Goal: Information Seeking & Learning: Learn about a topic

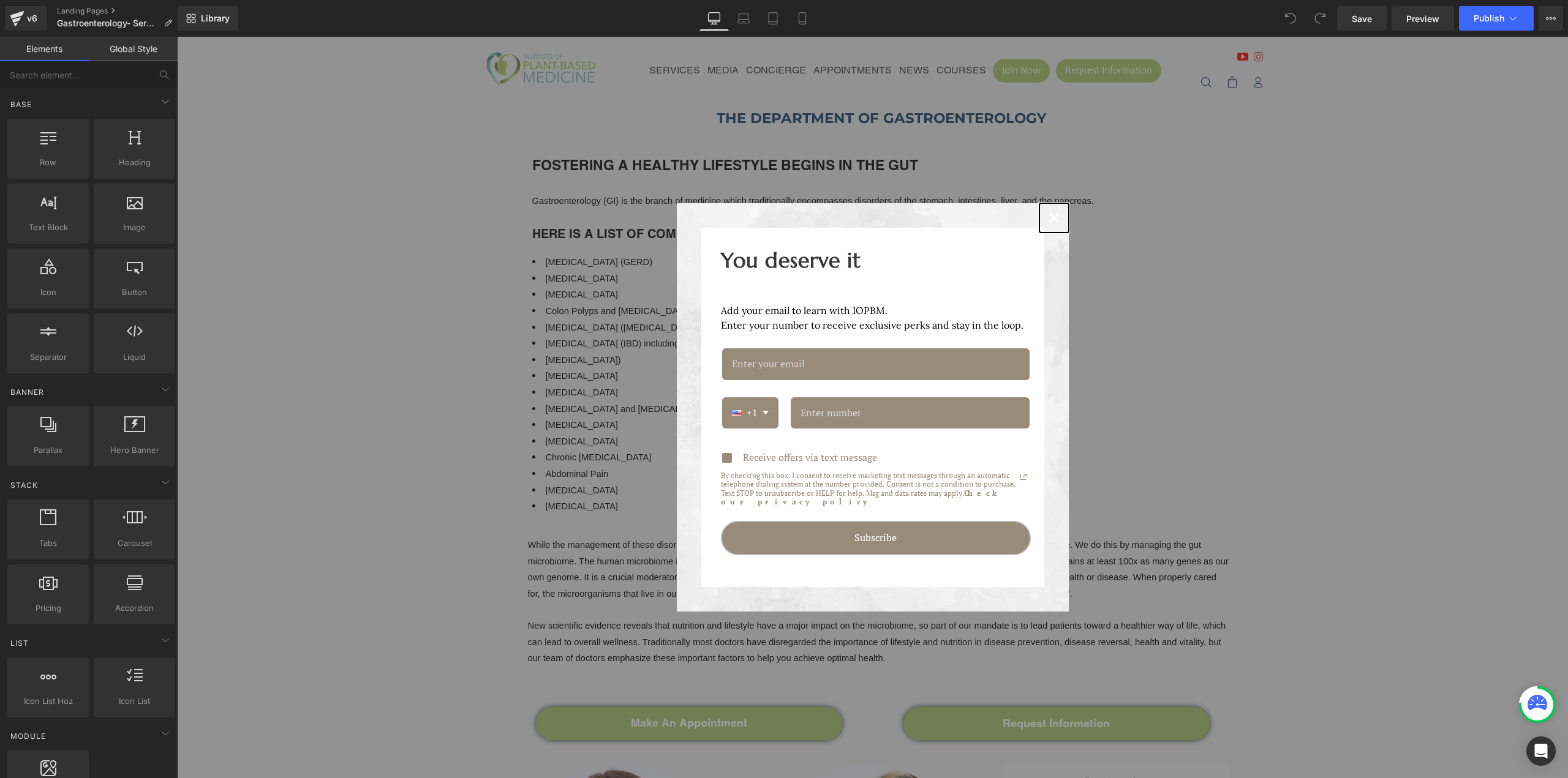
click at [1045, 217] on div "Close" at bounding box center [1054, 218] width 20 height 20
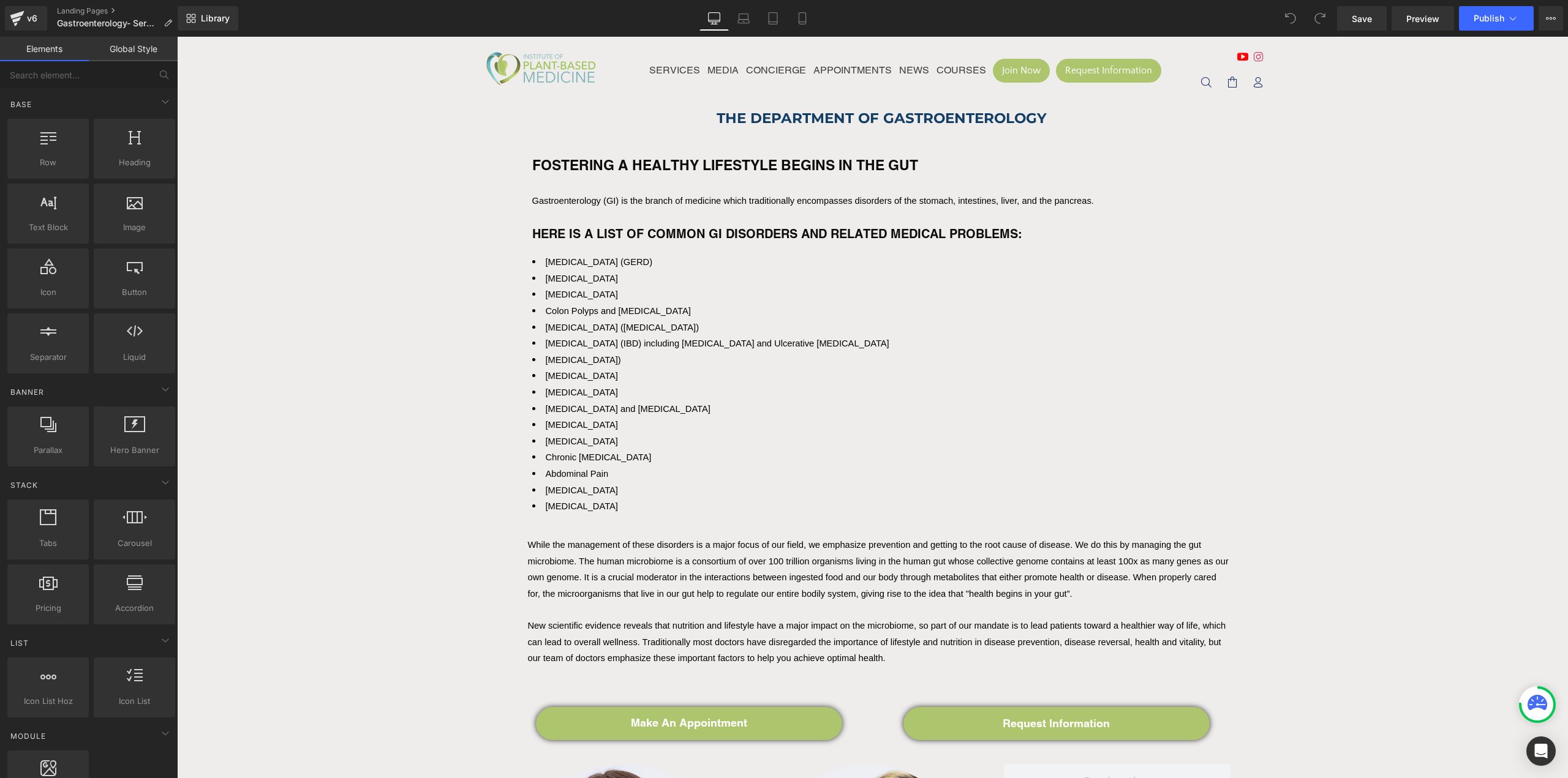
click at [769, 109] on div "THE DEPARTMENT OF GASTROENTEROLOGY Heading FOSTERING A HEALTHY LIFESTYLE BEGINS…" at bounding box center [872, 314] width 735 height 413
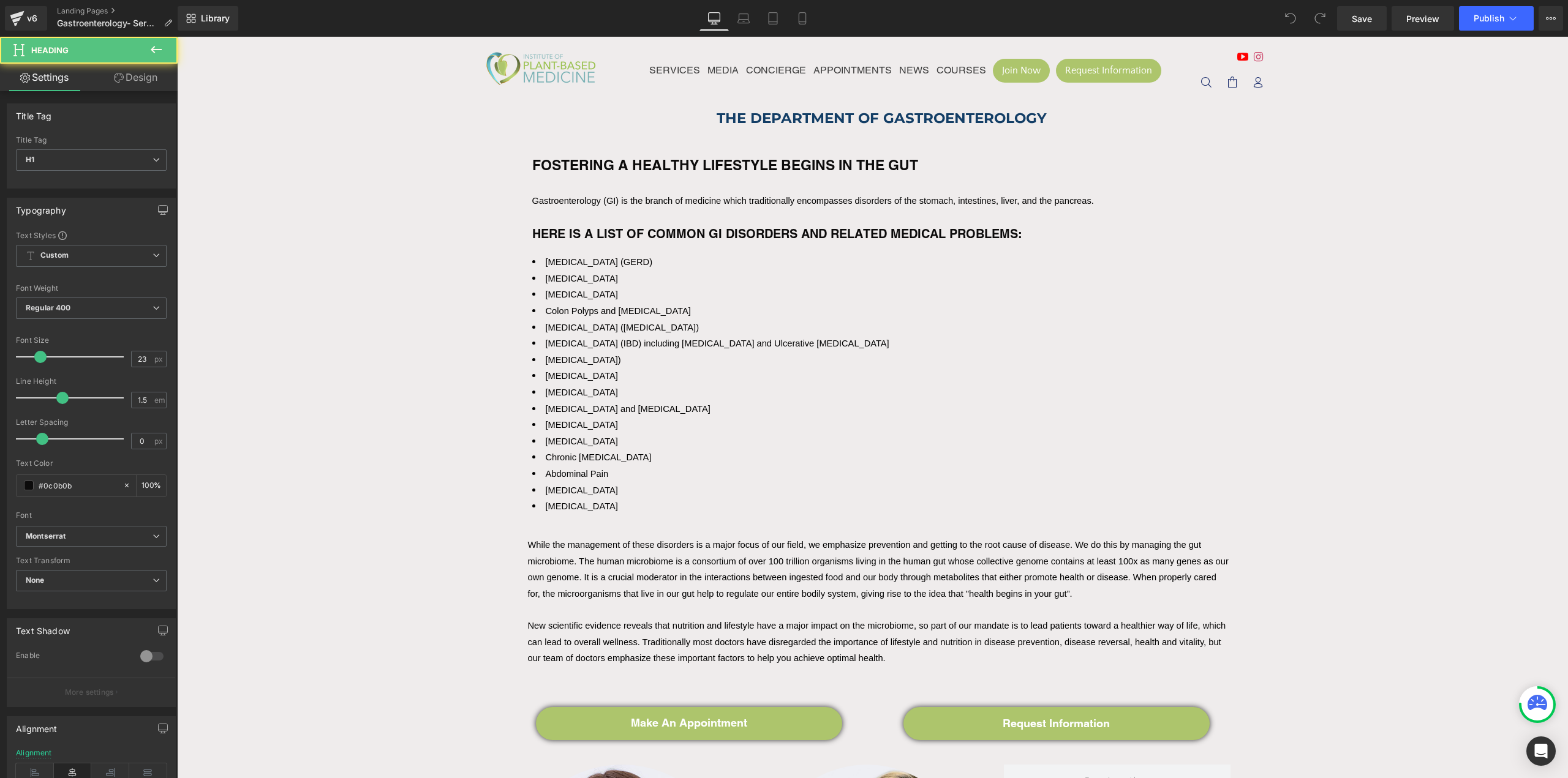
click at [736, 123] on strong "THE DEPARTMENT OF GASTROENTEROLOGY" at bounding box center [881, 118] width 330 height 17
click at [734, 121] on strong "THE DEPARTMENT OF GASTROENTEROLOGY" at bounding box center [881, 118] width 330 height 17
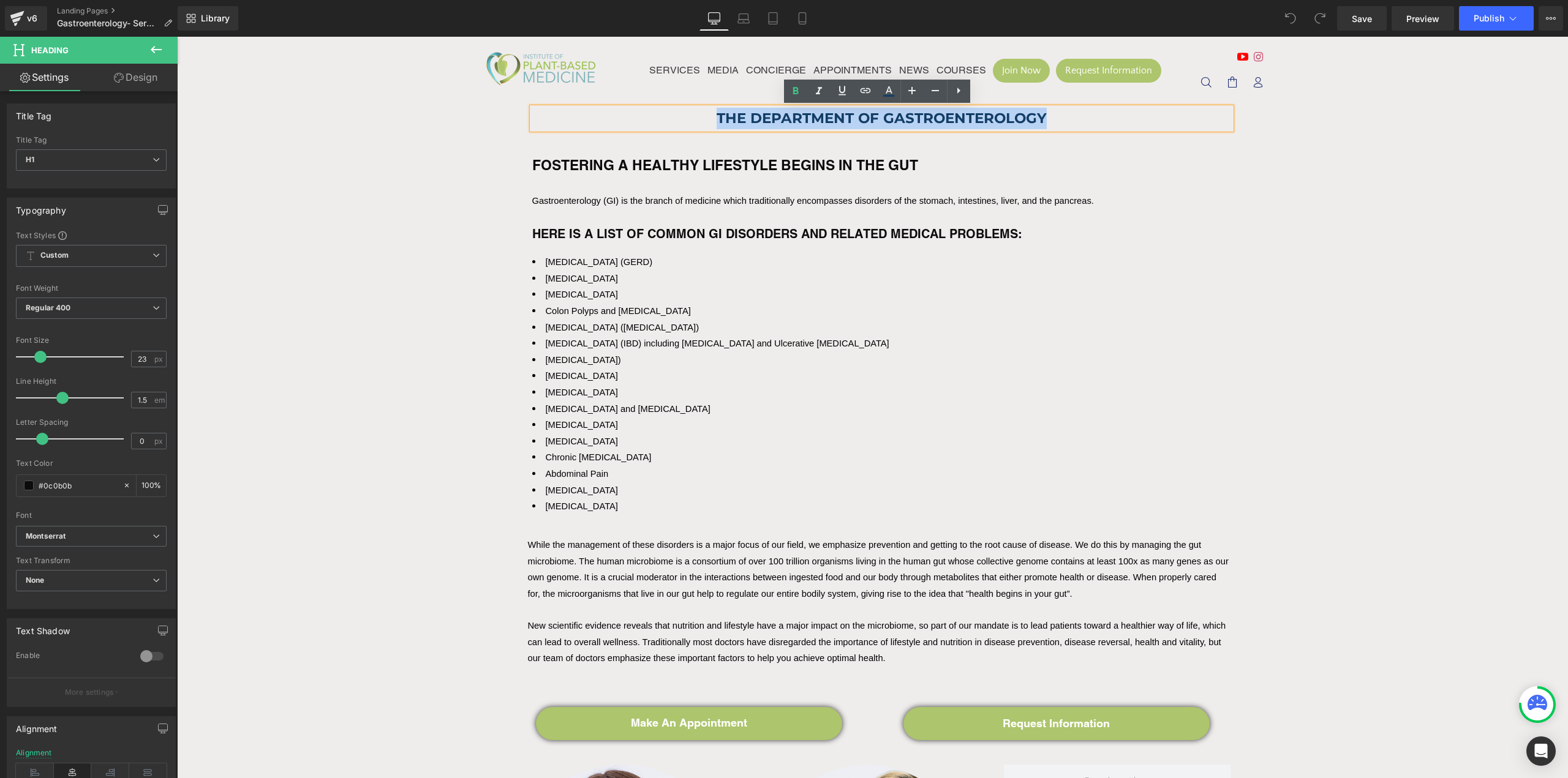
drag, startPoint x: 734, startPoint y: 121, endPoint x: 995, endPoint y: 117, distance: 261.0
click at [995, 117] on strong "THE DEPARTMENT OF GASTROENTEROLOGY" at bounding box center [881, 118] width 330 height 17
paste div
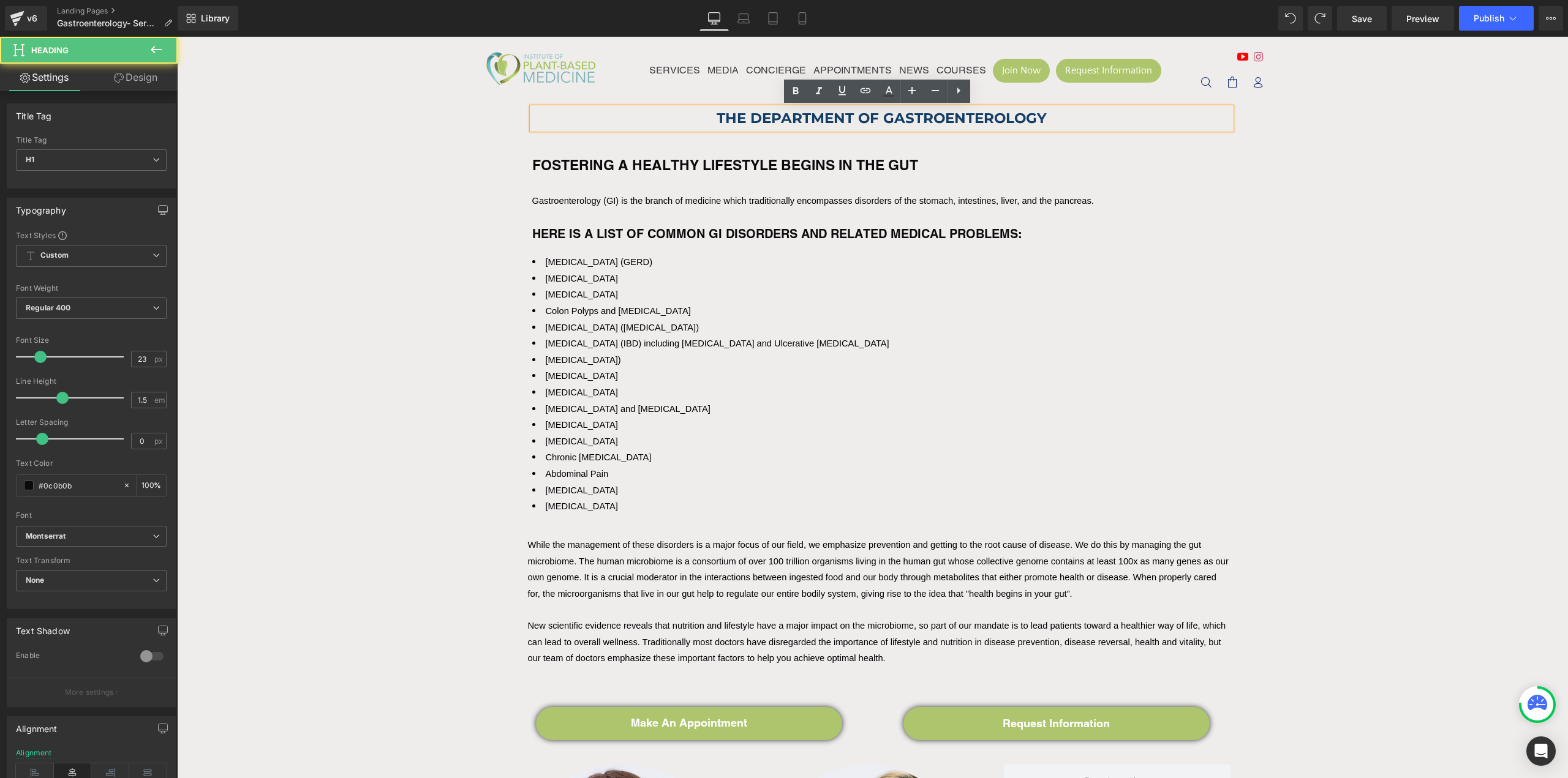
click at [877, 117] on strong "THE DEPARTMENT OF GASTROENTEROLOGY" at bounding box center [881, 118] width 330 height 17
click at [899, 119] on strong "THE DEPARTMENT OF GASTROENTEROLOGY" at bounding box center [881, 118] width 330 height 17
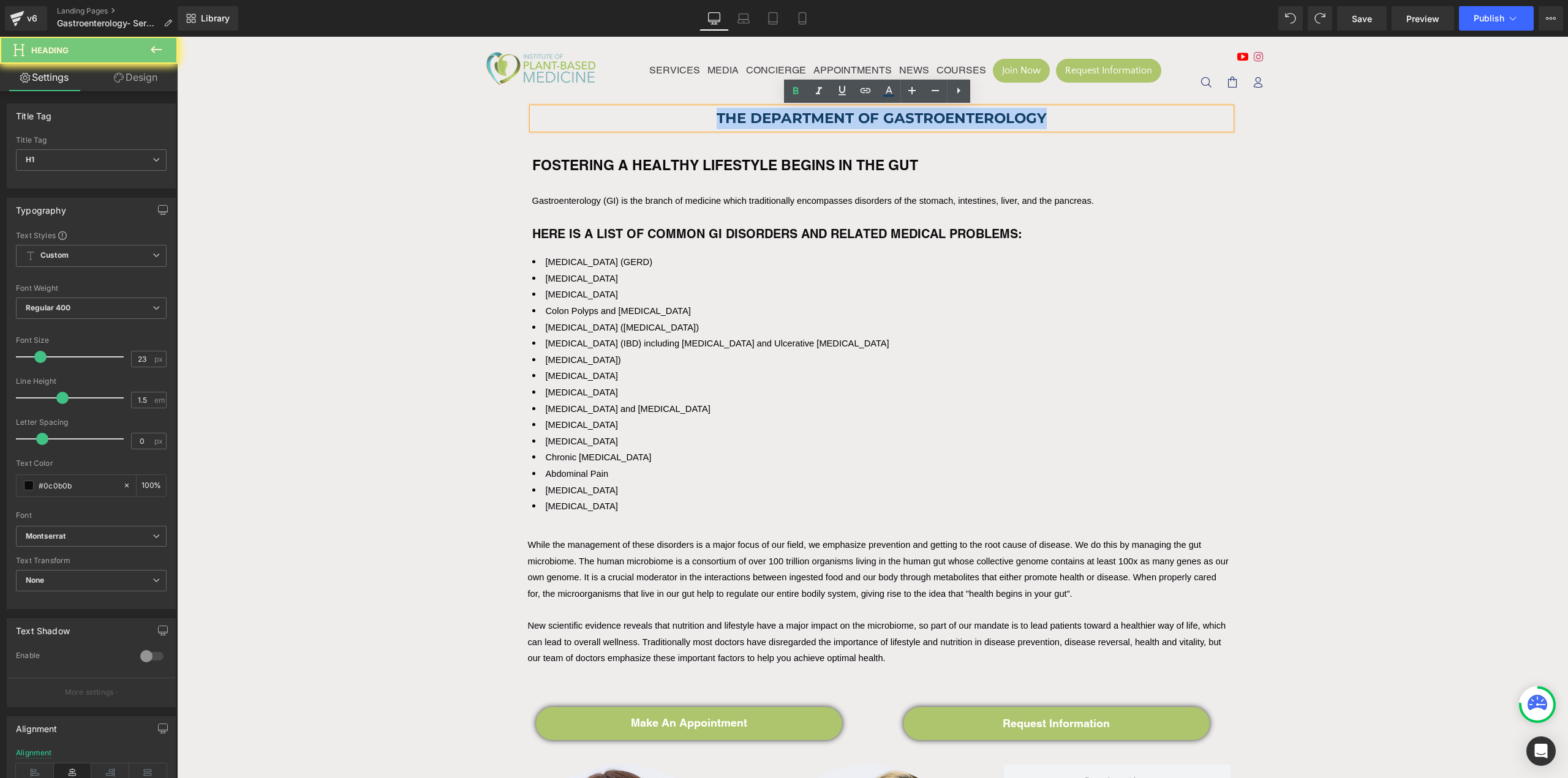
click at [900, 119] on strong "THE DEPARTMENT OF GASTROENTEROLOGY" at bounding box center [881, 118] width 330 height 17
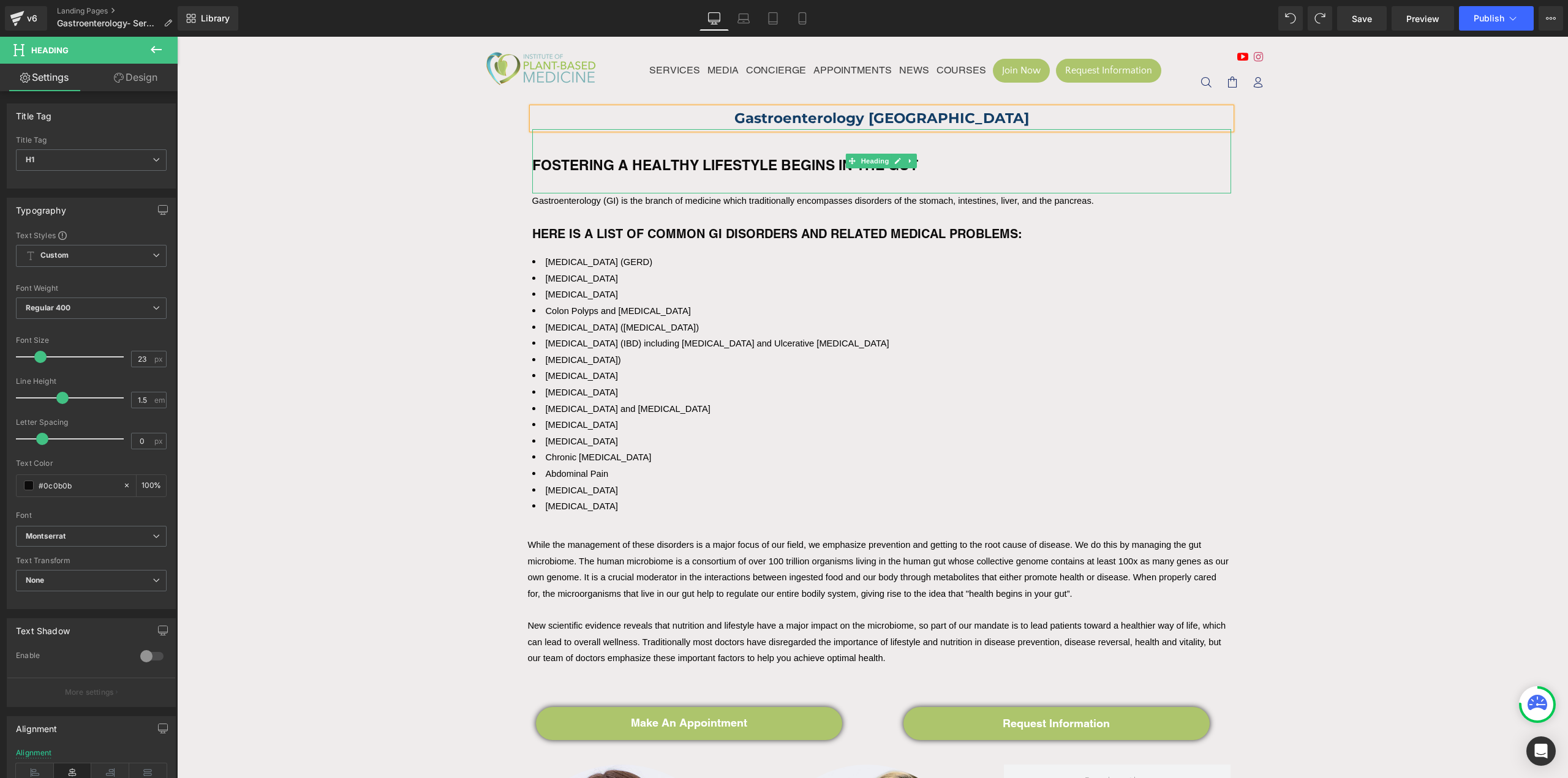
click at [636, 166] on b "FOSTERING A HEALTHY LIFESTYLE BEGINS IN THE GUT" at bounding box center [725, 165] width 385 height 17
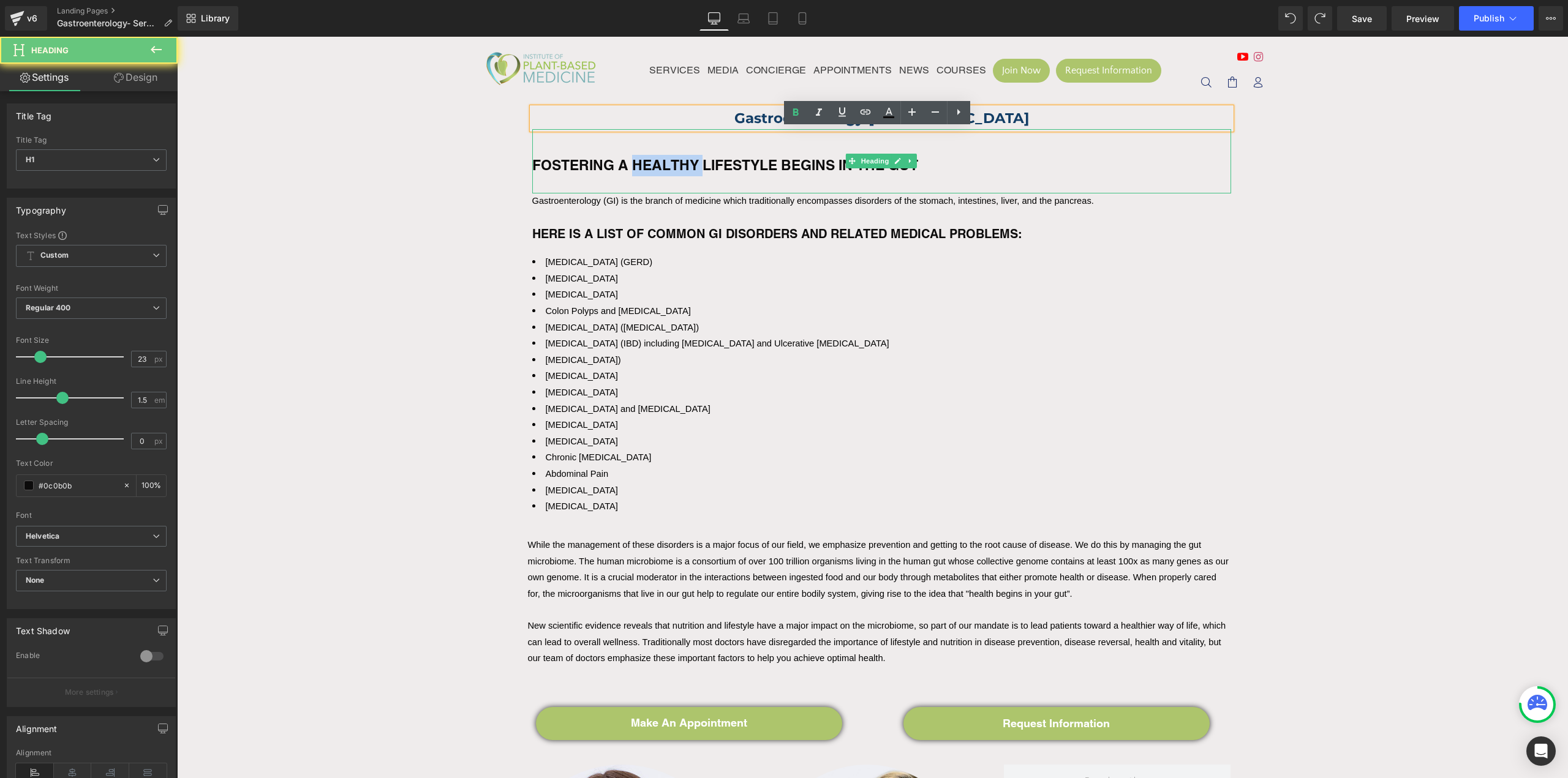
click at [636, 166] on b "FOSTERING A HEALTHY LIFESTYLE BEGINS IN THE GUT" at bounding box center [725, 165] width 385 height 17
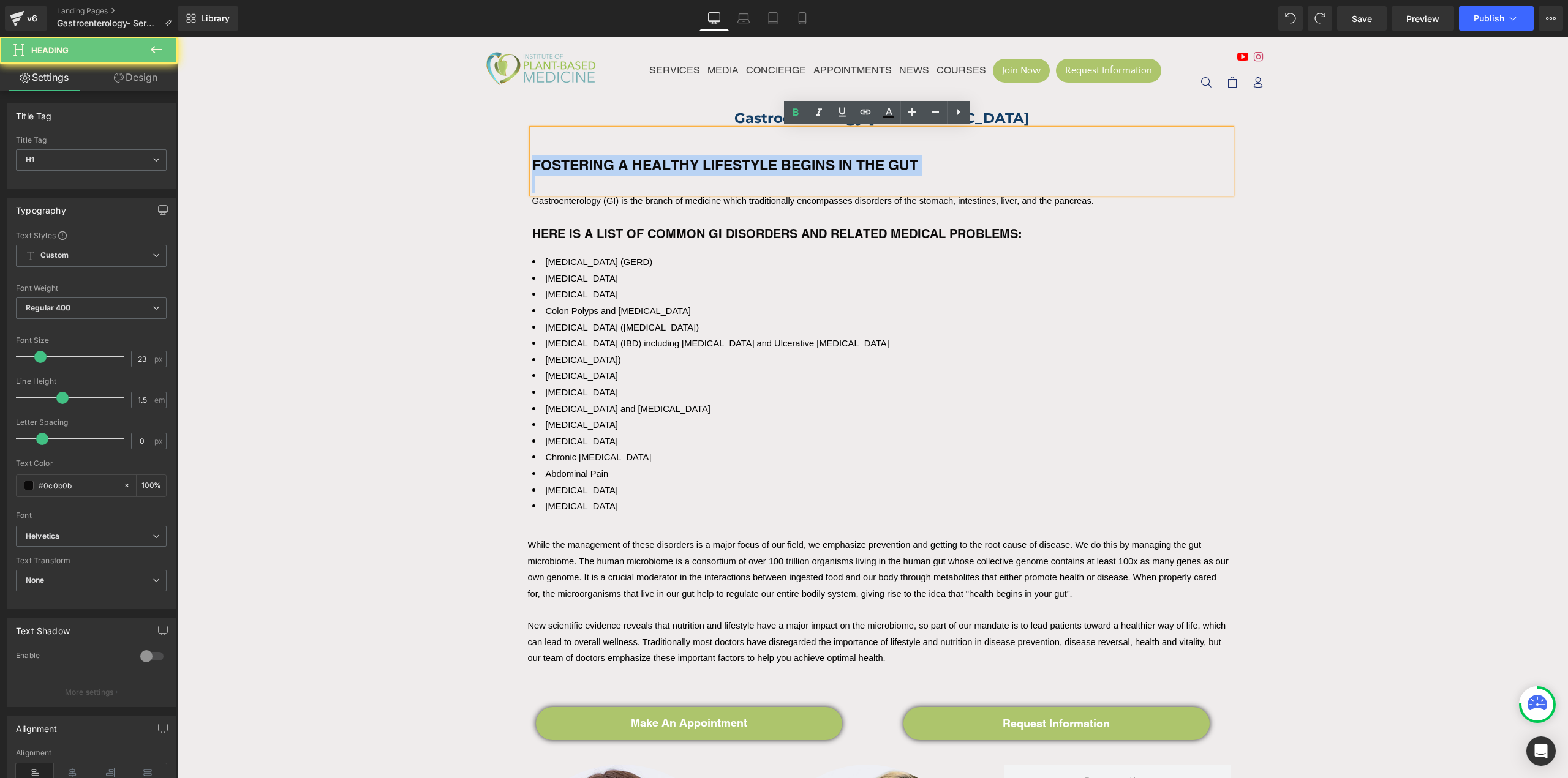
click at [636, 166] on b "FOSTERING A HEALTHY LIFESTYLE BEGINS IN THE GUT" at bounding box center [725, 165] width 385 height 17
paste div
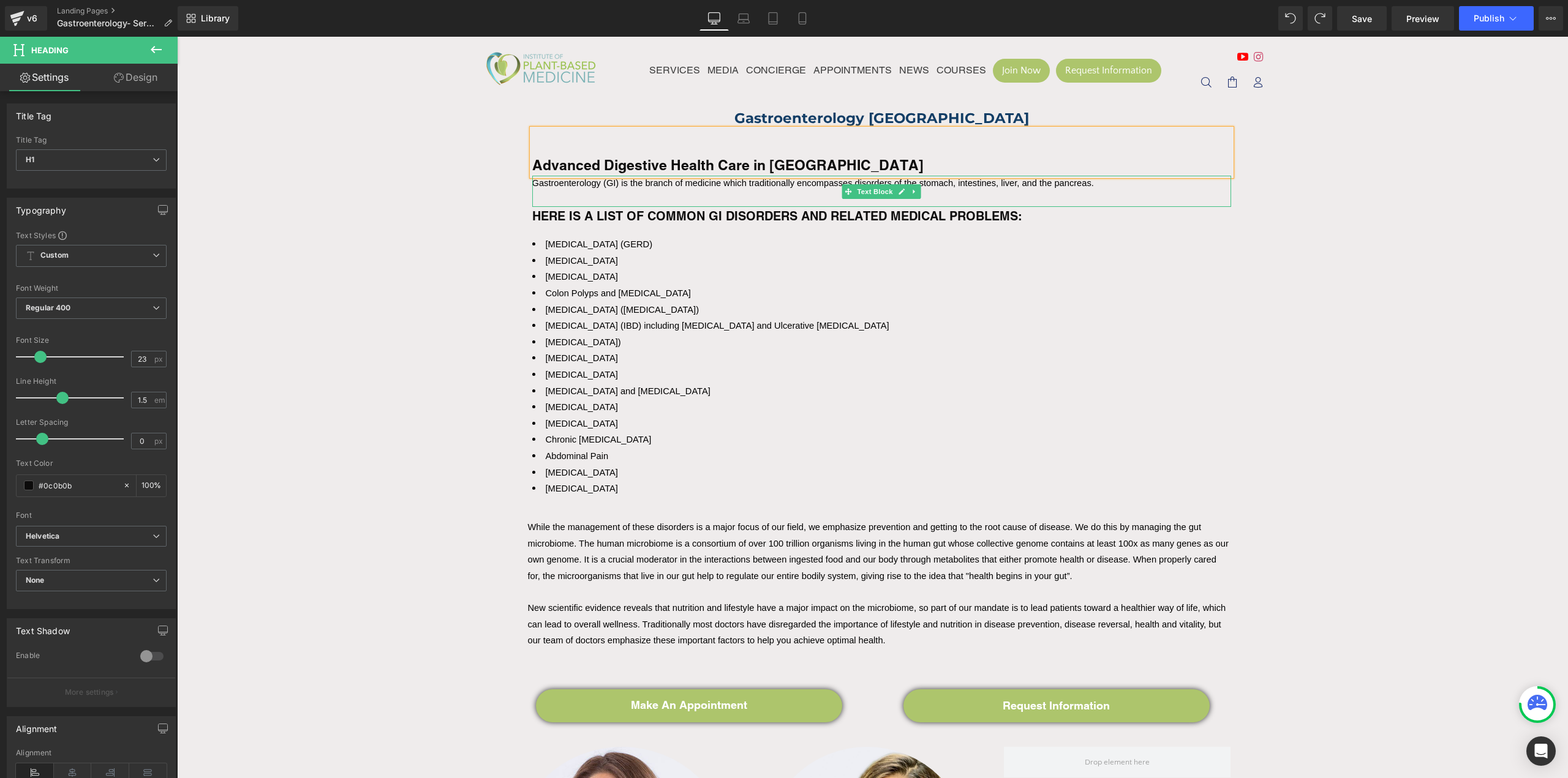
click at [695, 183] on span "Gastroenterology (GI) is the branch of medicine which traditionally encompasses…" at bounding box center [813, 183] width 562 height 10
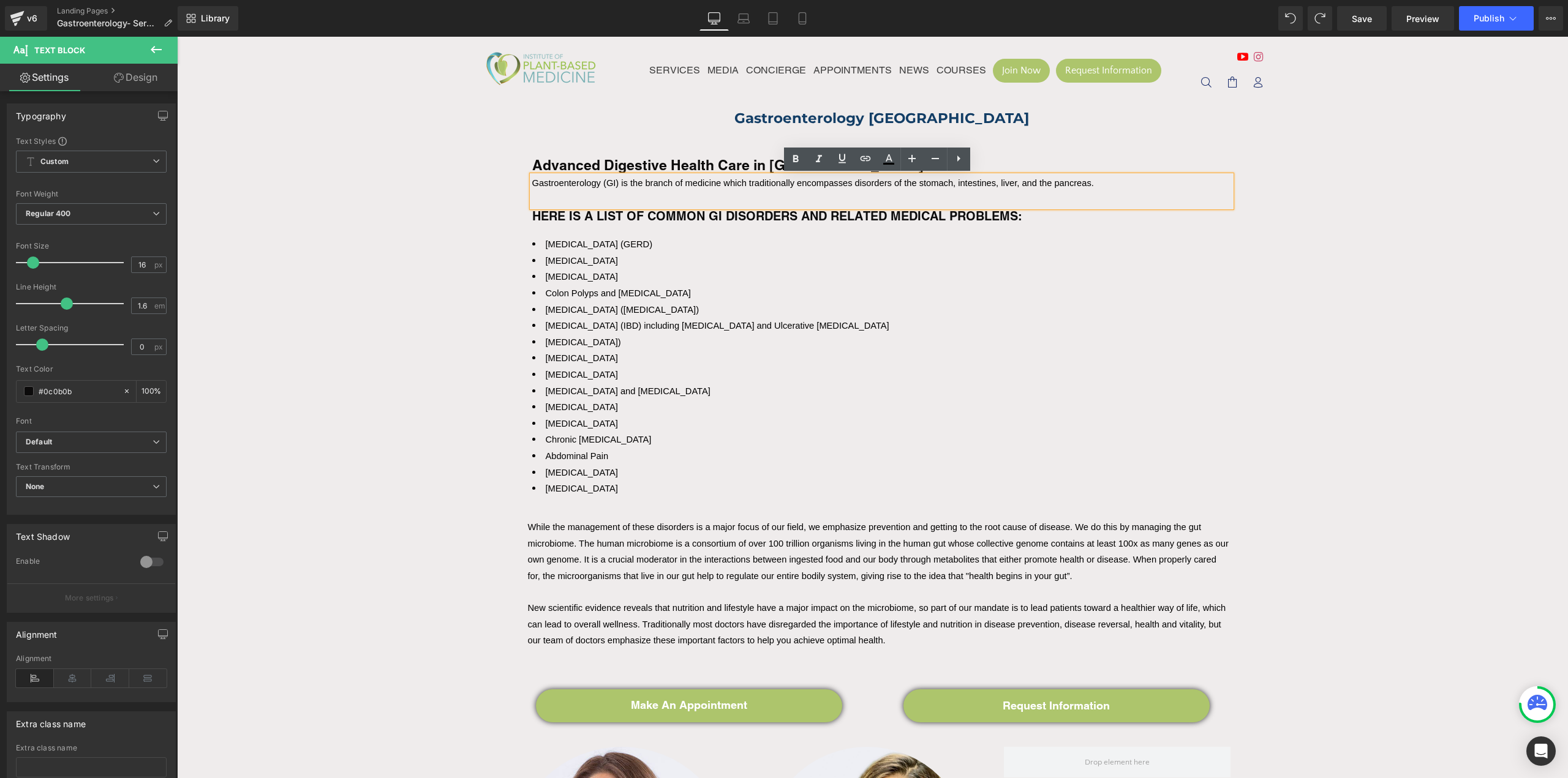
click at [645, 181] on span "Gastroenterology (GI) is the branch of medicine which traditionally encompasses…" at bounding box center [813, 183] width 562 height 10
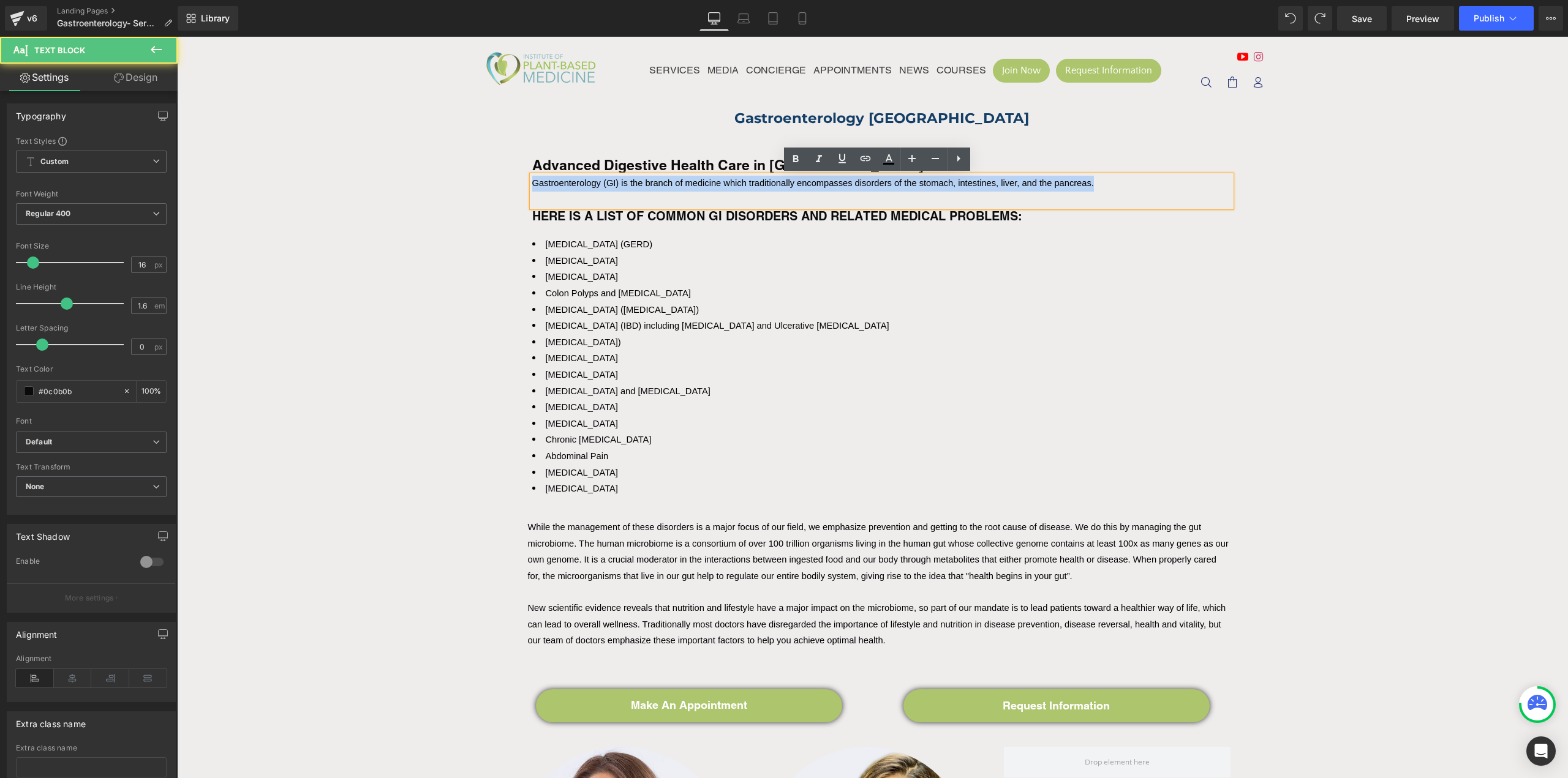
click at [645, 181] on span "Gastroenterology (GI) is the branch of medicine which traditionally encompasses…" at bounding box center [813, 183] width 562 height 10
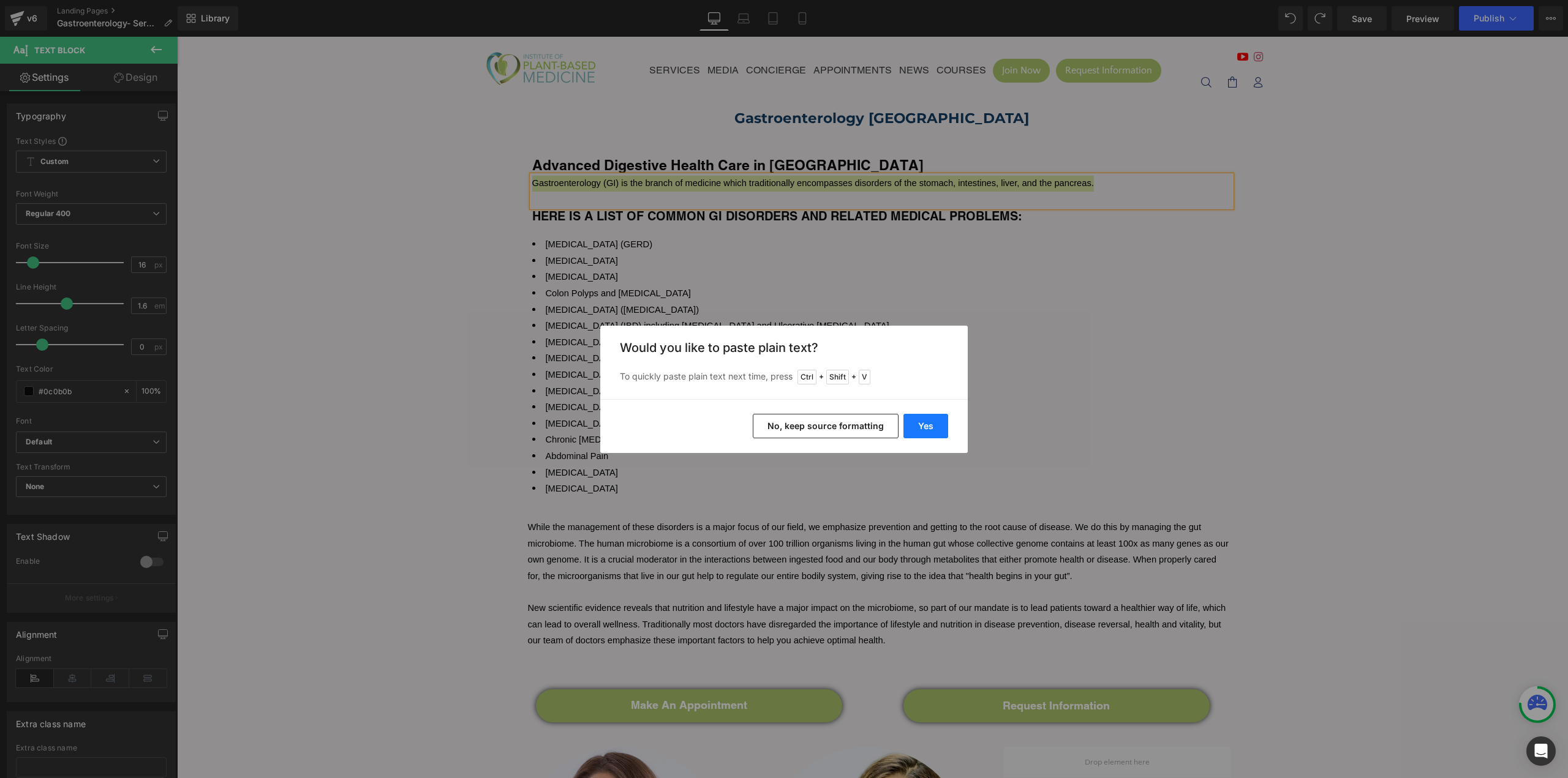
click at [928, 430] on button "Yes" at bounding box center [926, 426] width 44 height 25
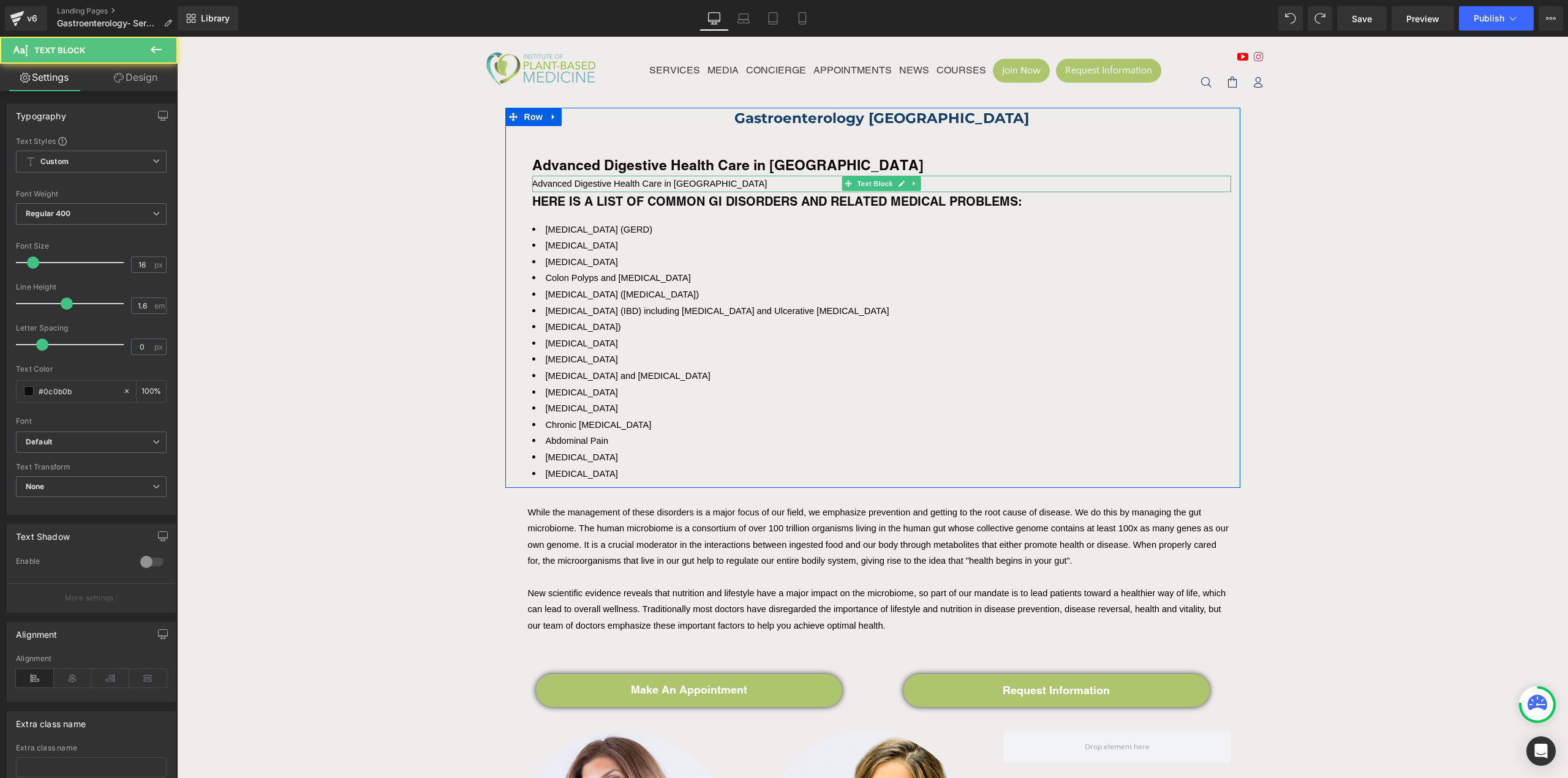
click at [557, 179] on span "Advanced Digestive Health Care in [GEOGRAPHIC_DATA]" at bounding box center [650, 183] width 236 height 10
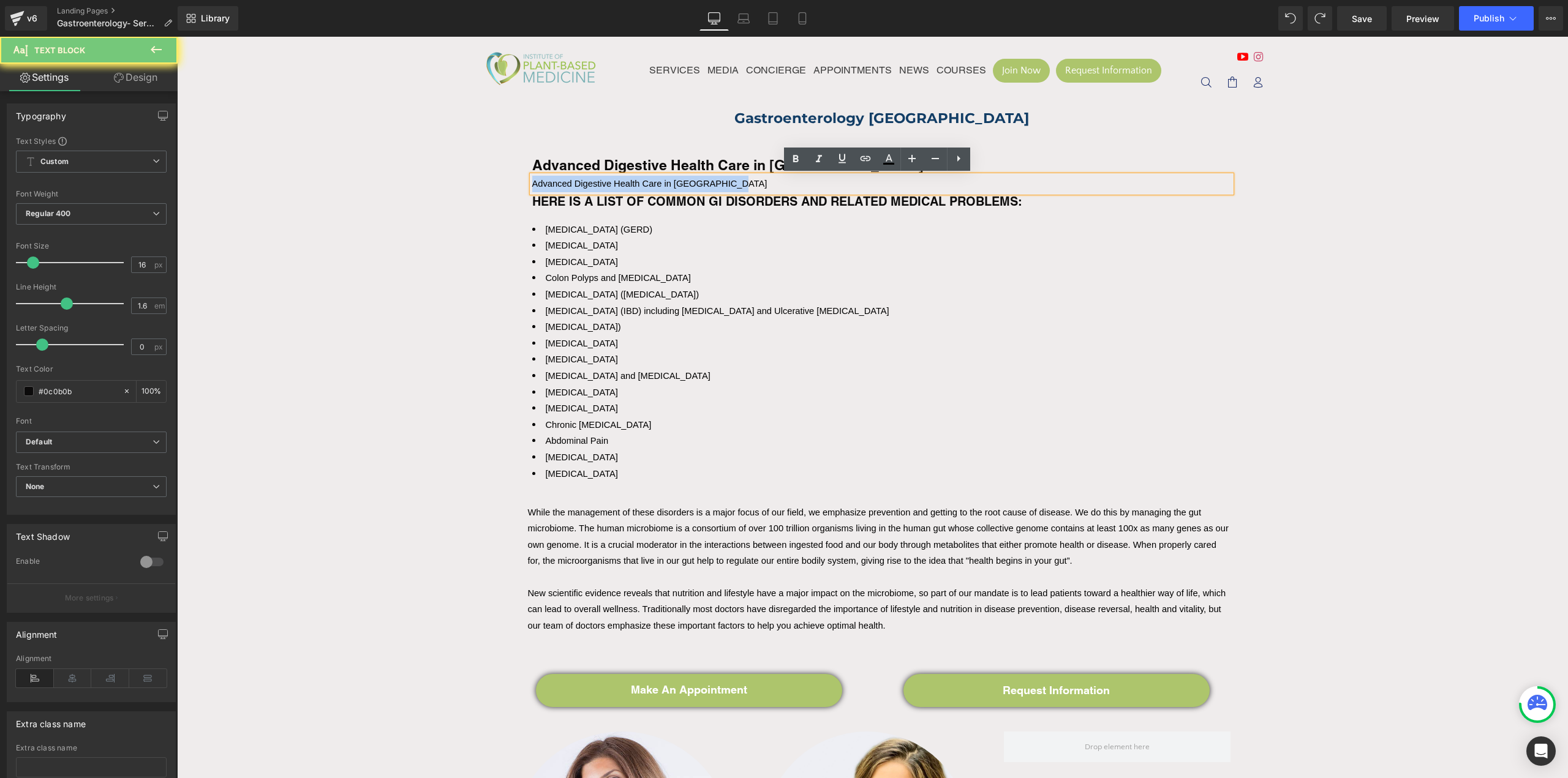
click at [557, 179] on span "Advanced Digestive Health Care in [GEOGRAPHIC_DATA]" at bounding box center [650, 183] width 236 height 10
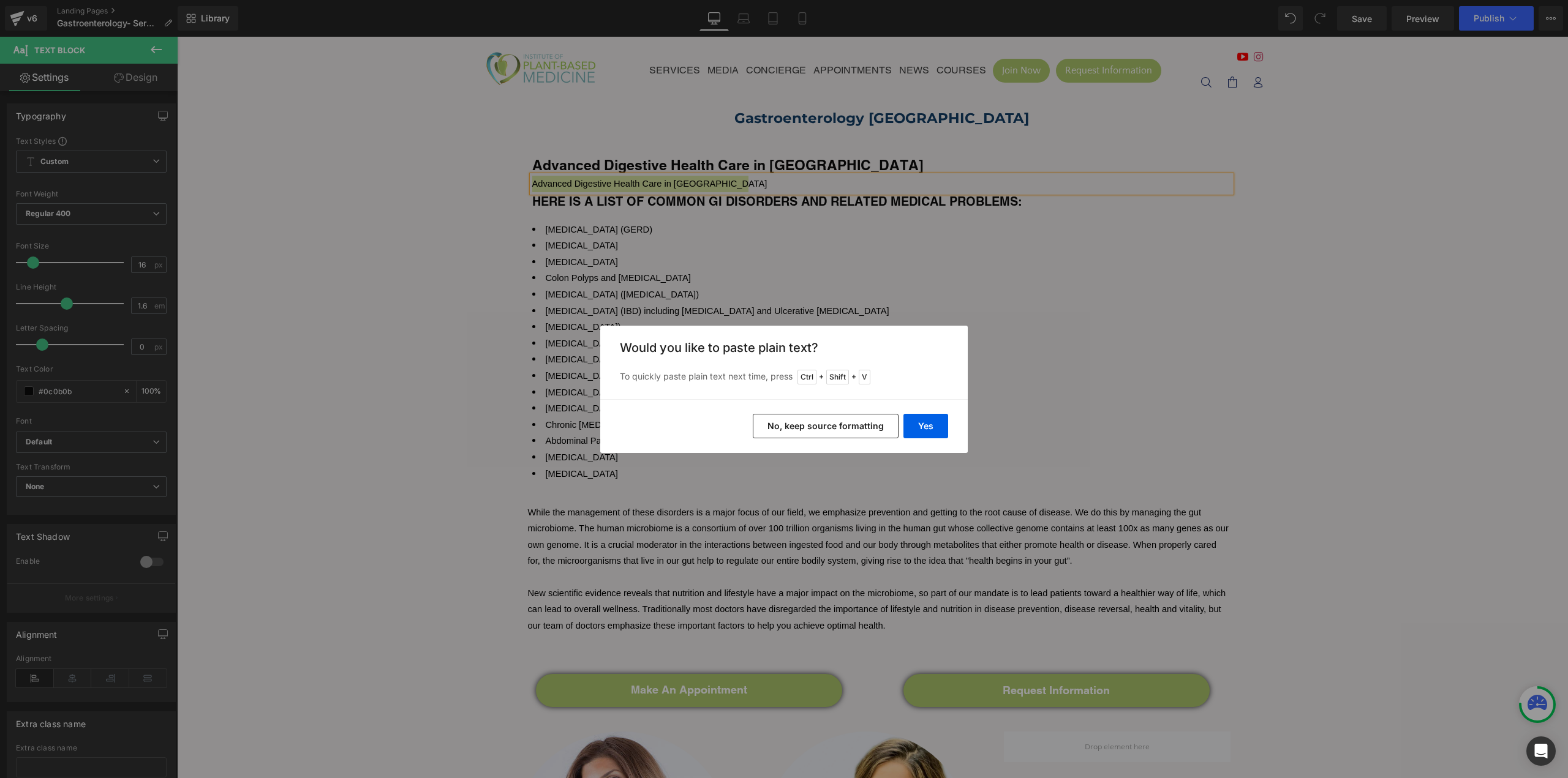
click at [848, 434] on button "No, keep source formatting" at bounding box center [826, 426] width 146 height 25
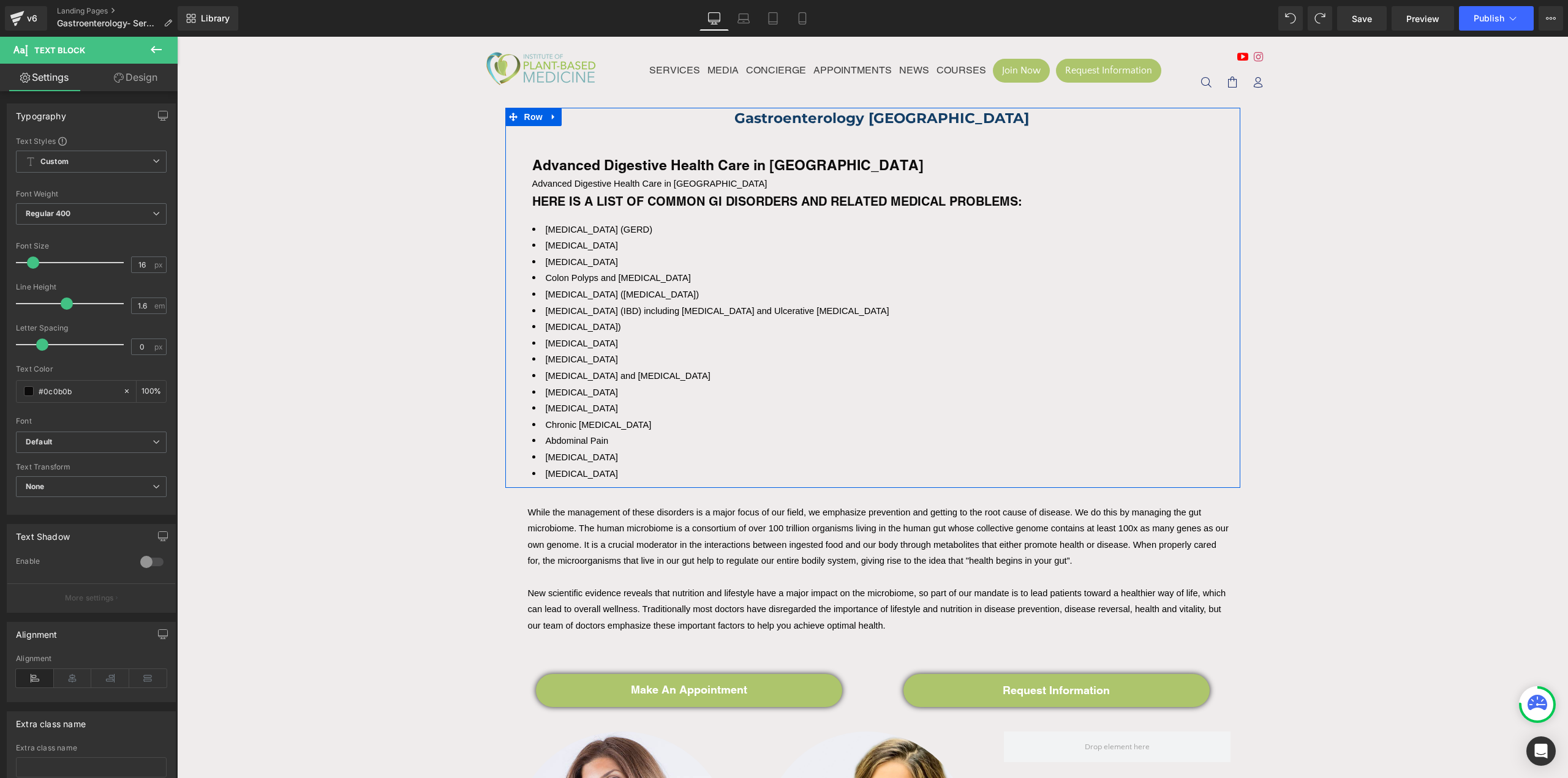
click at [660, 175] on div "Advanced Digestive Health Care in [GEOGRAPHIC_DATA] Heading" at bounding box center [881, 152] width 699 height 47
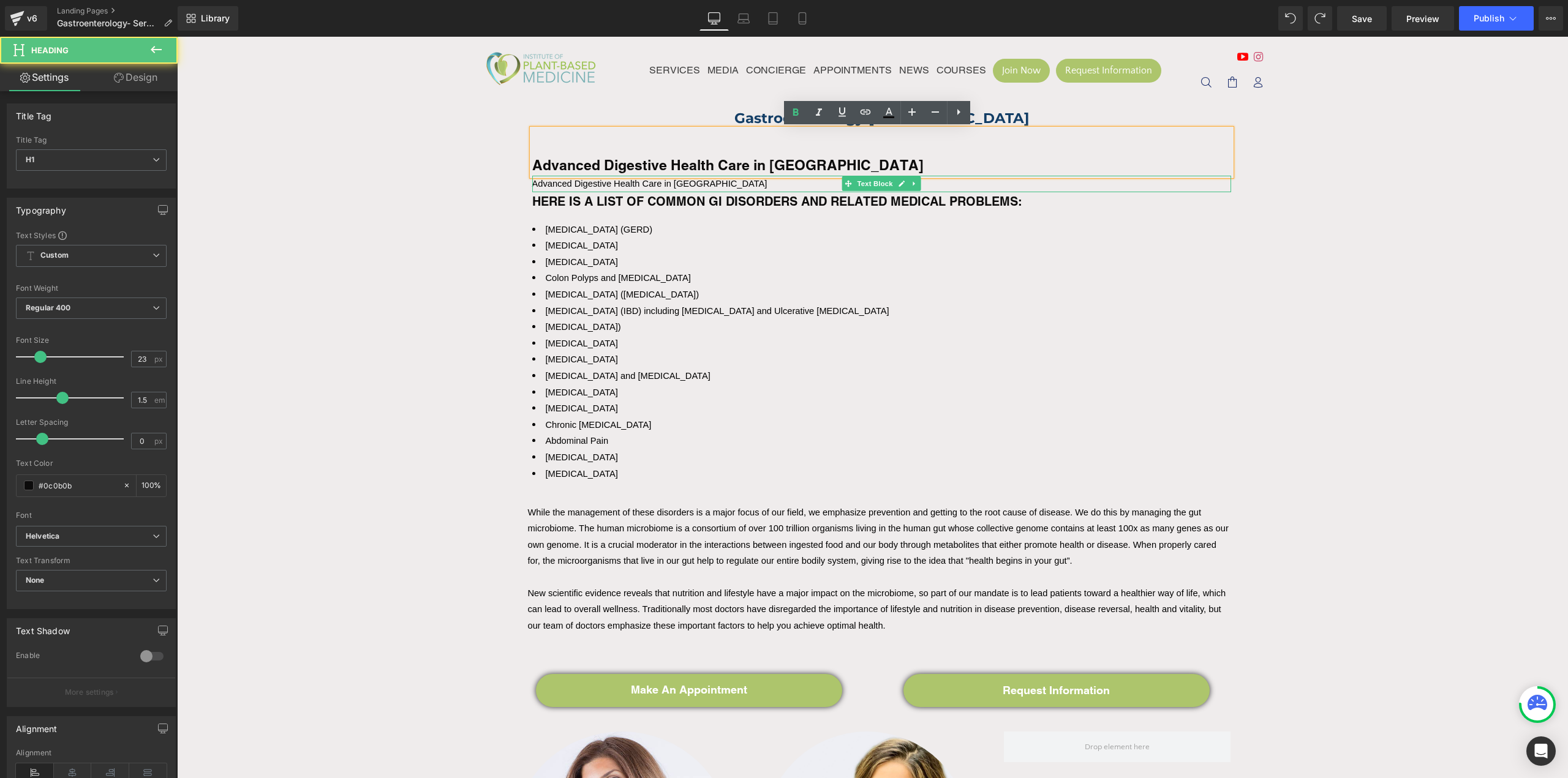
click at [660, 182] on span "Advanced Digestive Health Care in [GEOGRAPHIC_DATA]" at bounding box center [650, 183] width 236 height 10
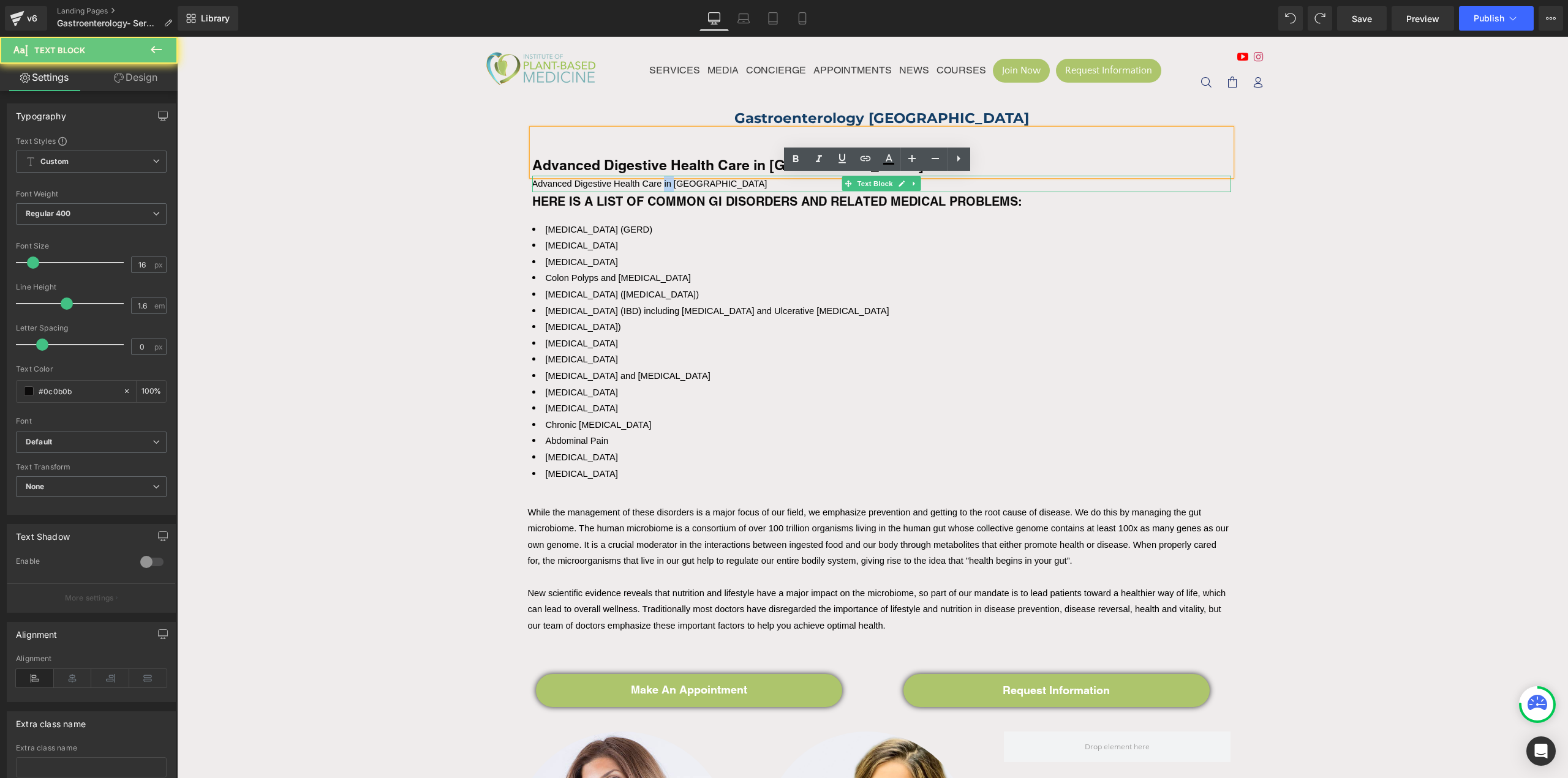
click at [660, 182] on span "Advanced Digestive Health Care in [GEOGRAPHIC_DATA]" at bounding box center [650, 183] width 236 height 10
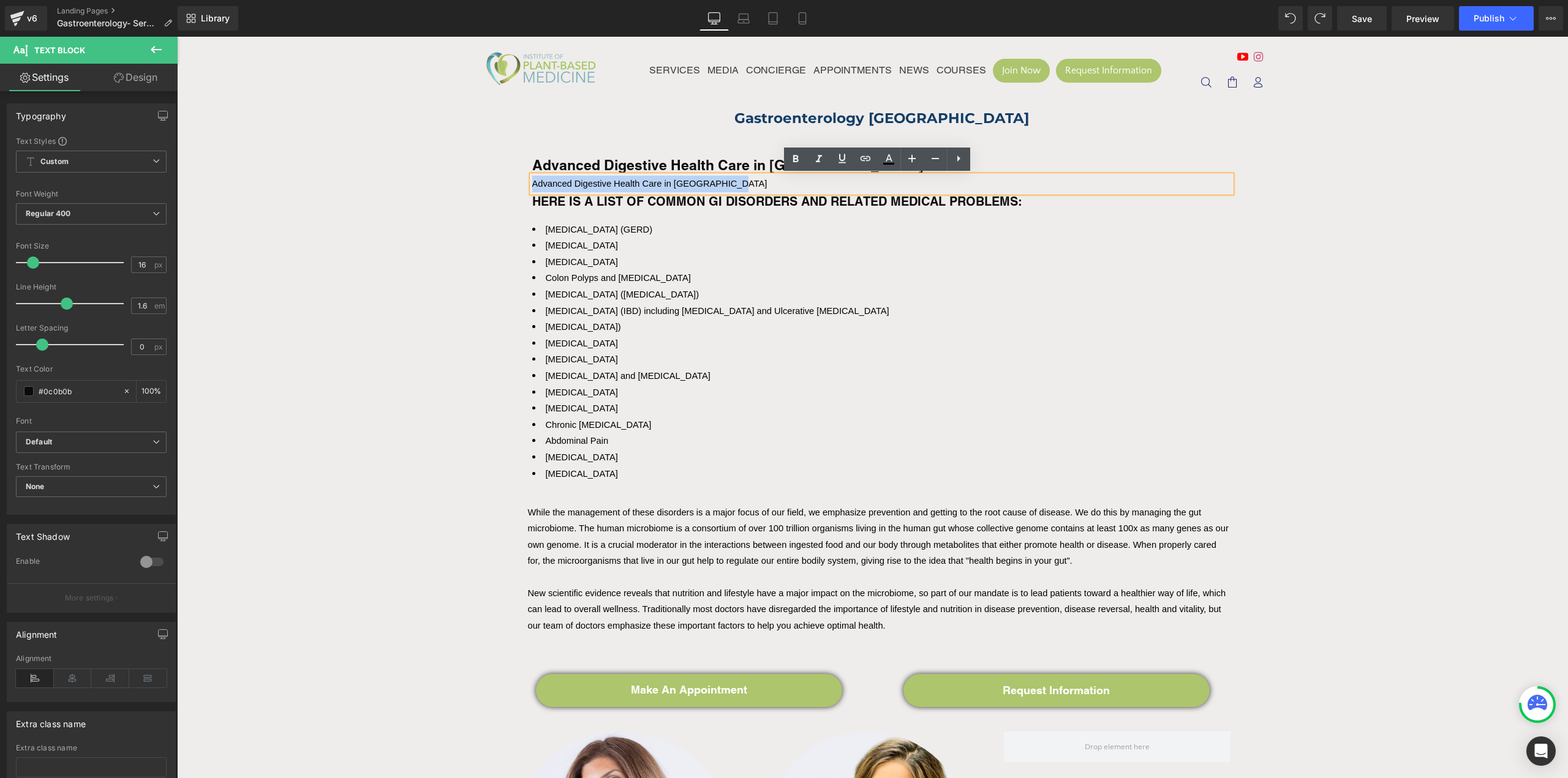
click at [660, 182] on span "Advanced Digestive Health Care in [GEOGRAPHIC_DATA]" at bounding box center [650, 183] width 236 height 10
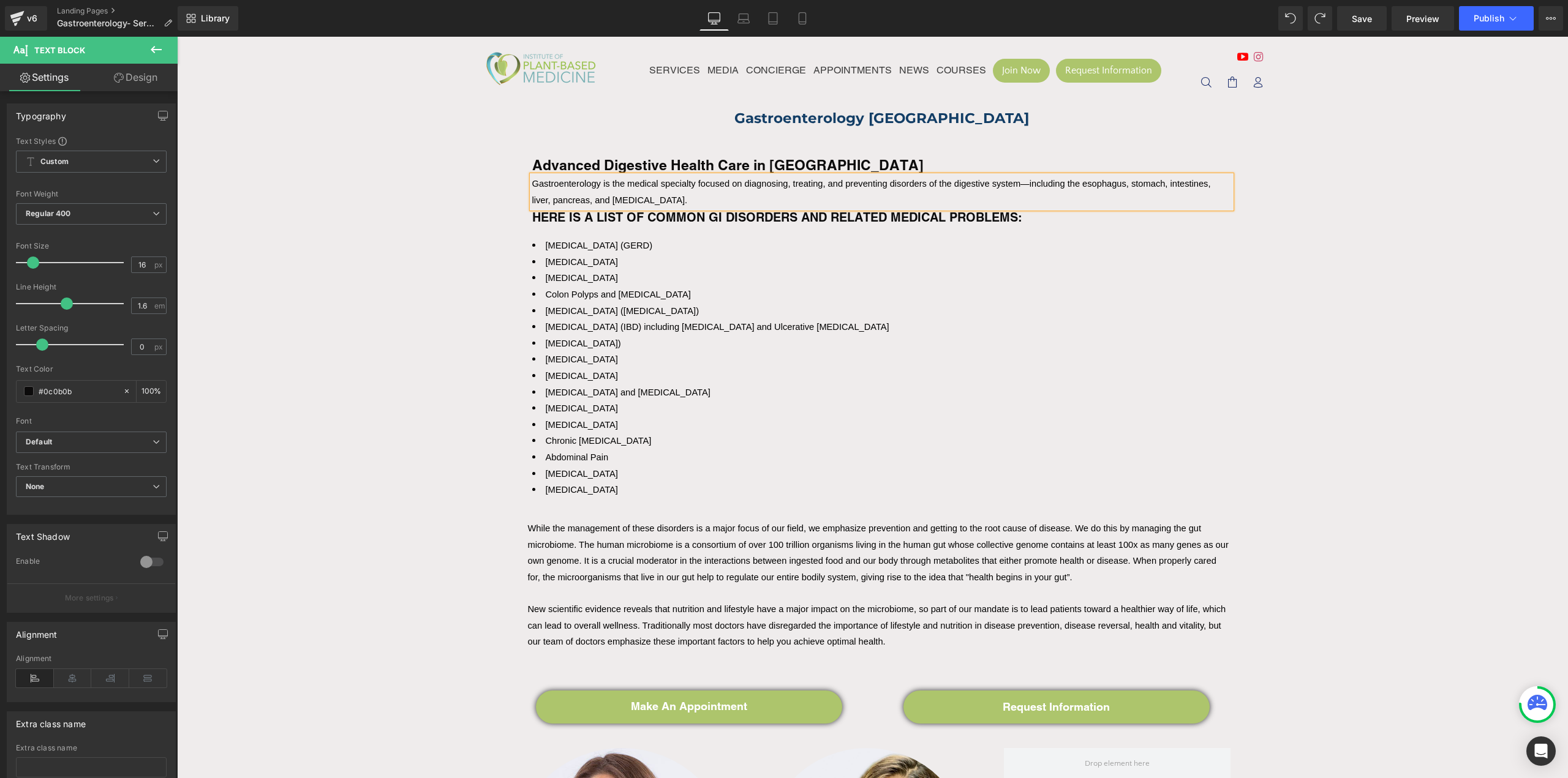
click at [1085, 370] on li "[MEDICAL_DATA]" at bounding box center [881, 376] width 699 height 17
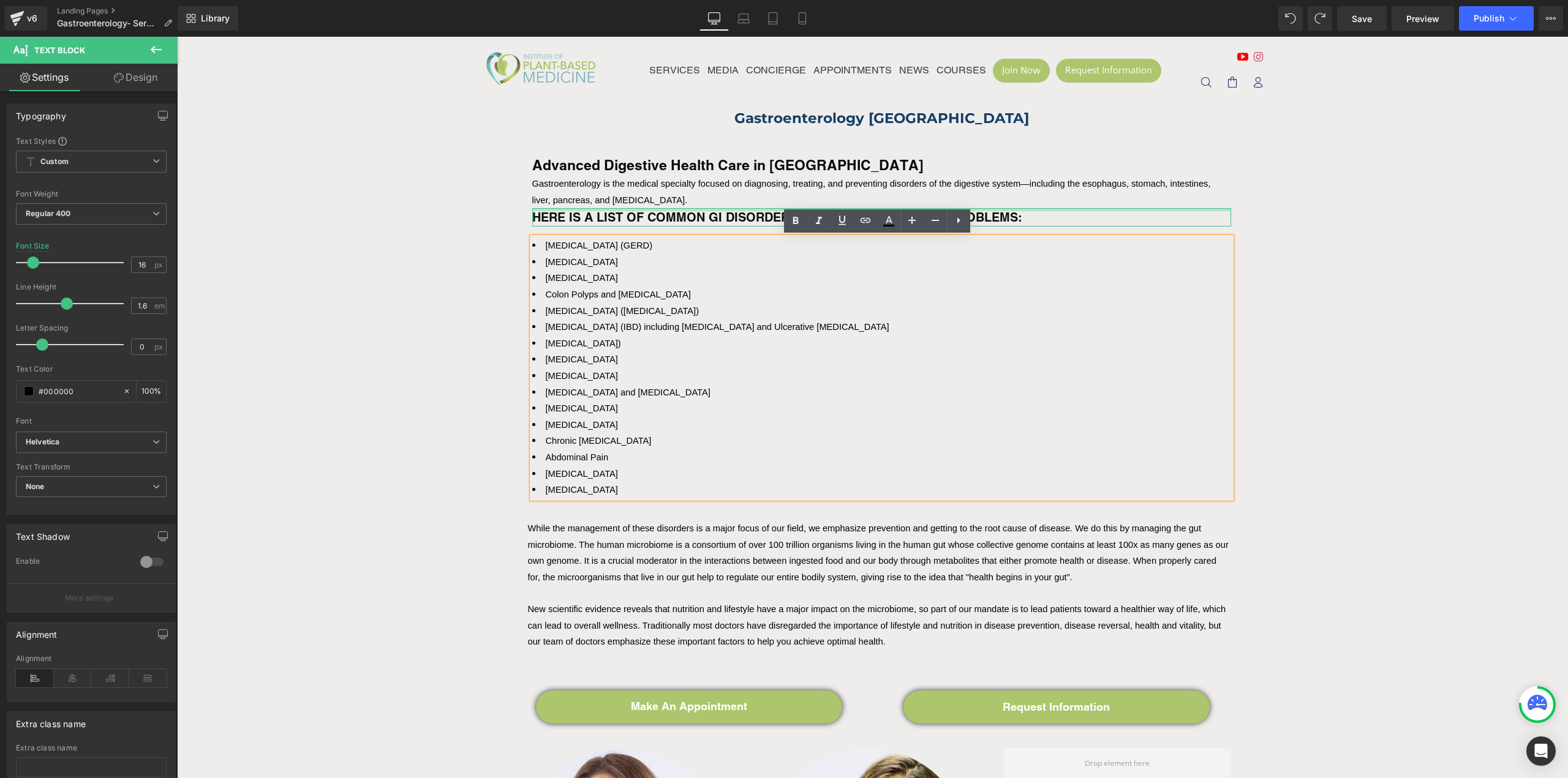
click at [619, 216] on b "HERE IS A LIST OF COMMON GI DISORDERS AND RELATED MEDICAL PROBLEMS:" at bounding box center [777, 217] width 490 height 15
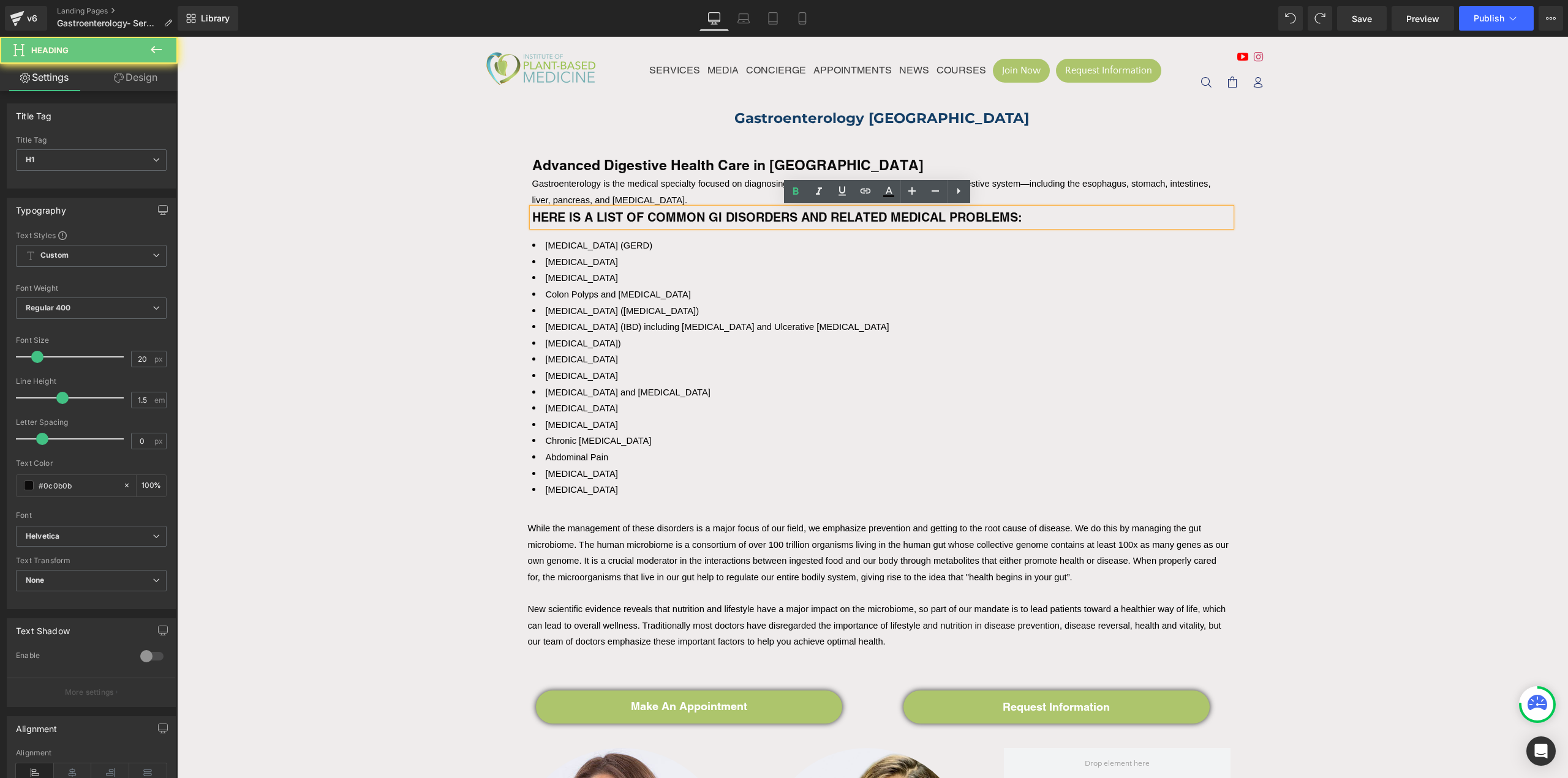
click at [619, 216] on b "HERE IS A LIST OF COMMON GI DISORDERS AND RELATED MEDICAL PROBLEMS:" at bounding box center [777, 217] width 490 height 15
paste div
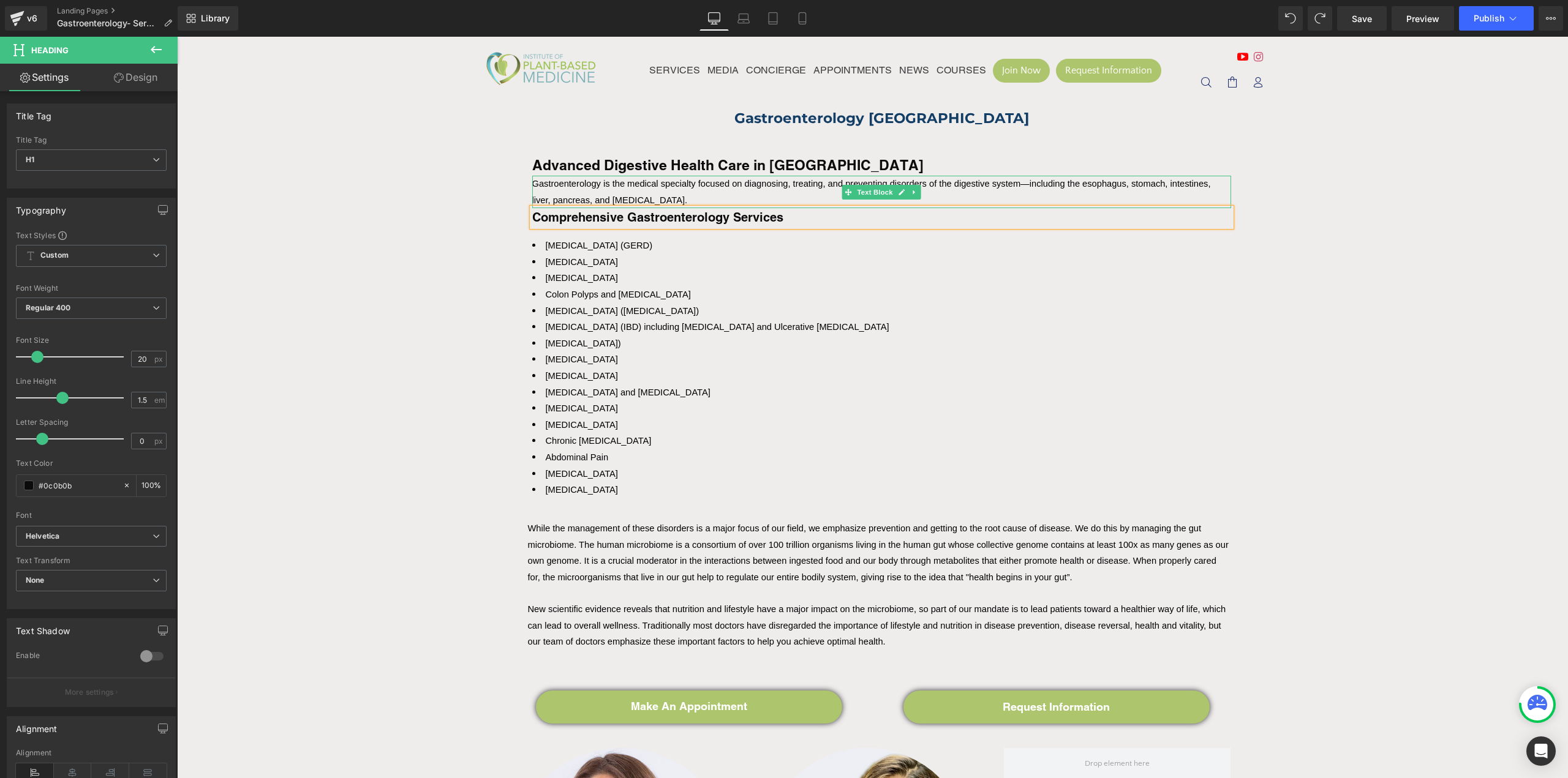
click at [746, 197] on p "Gastroenterology is the medical specialty focused on diagnosing, treating, and …" at bounding box center [881, 192] width 699 height 33
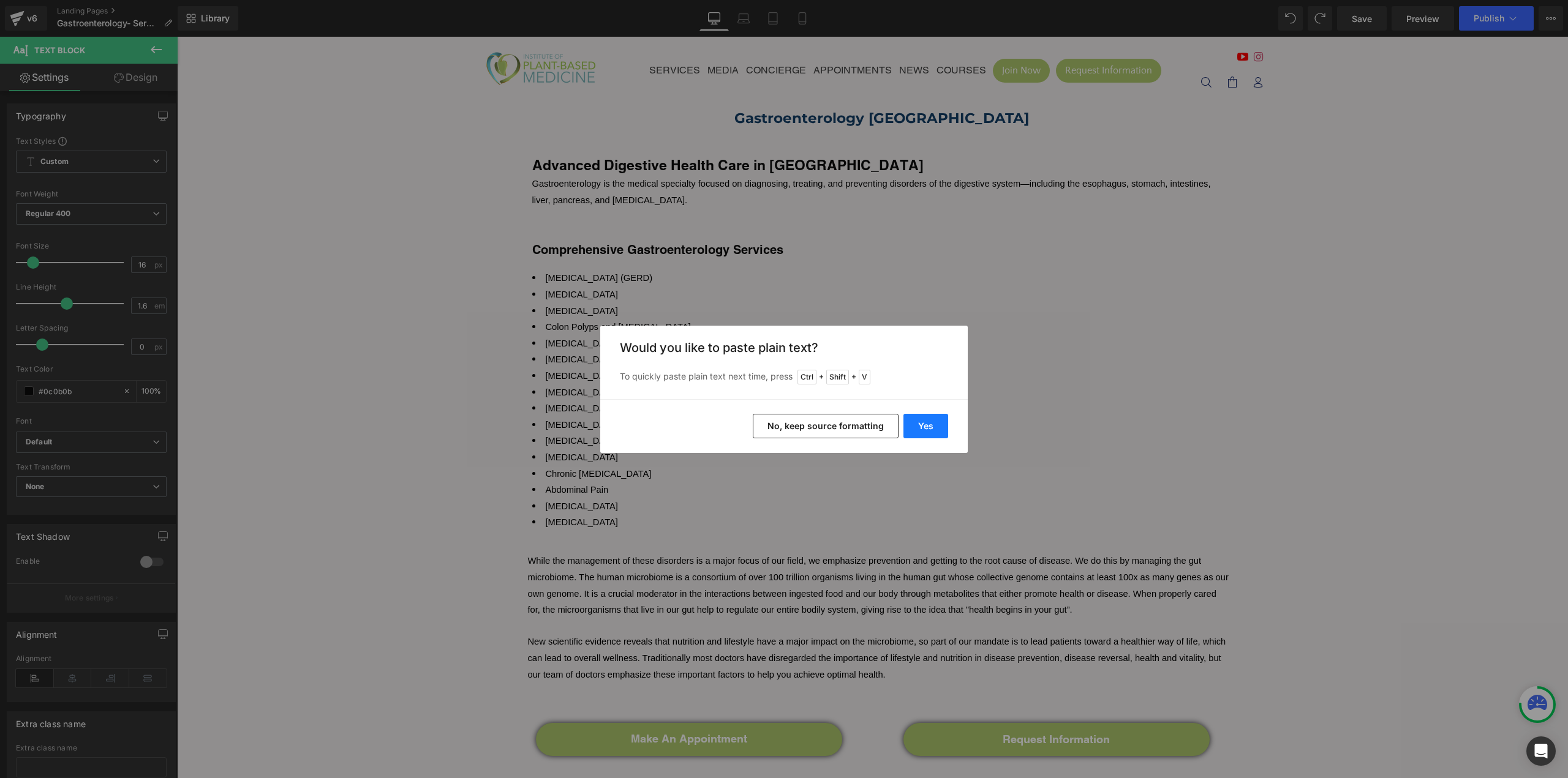
click at [919, 427] on button "Yes" at bounding box center [926, 426] width 44 height 25
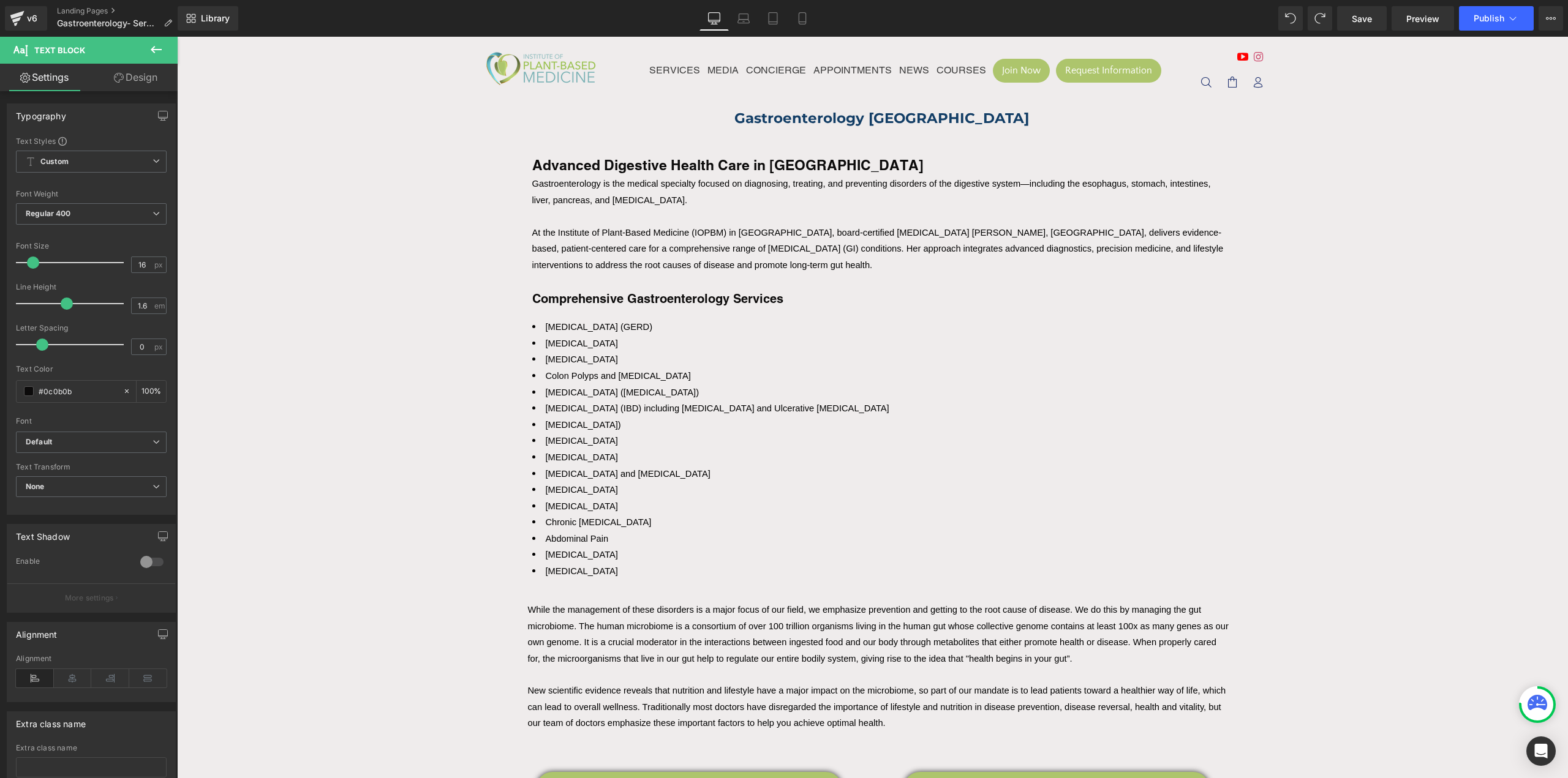
click at [743, 420] on li "[MEDICAL_DATA])" at bounding box center [881, 425] width 699 height 17
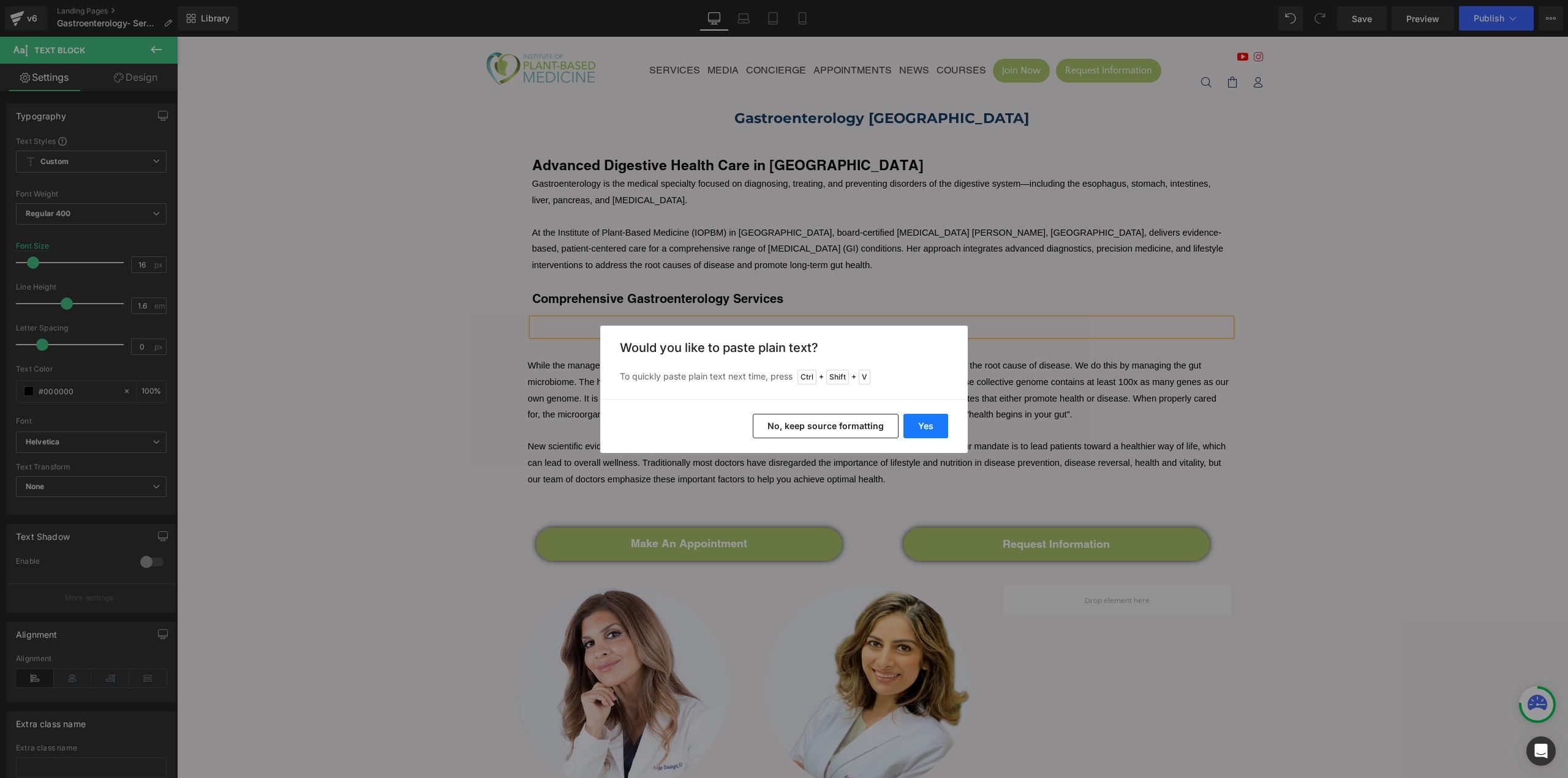
click at [922, 424] on button "Yes" at bounding box center [926, 426] width 44 height 25
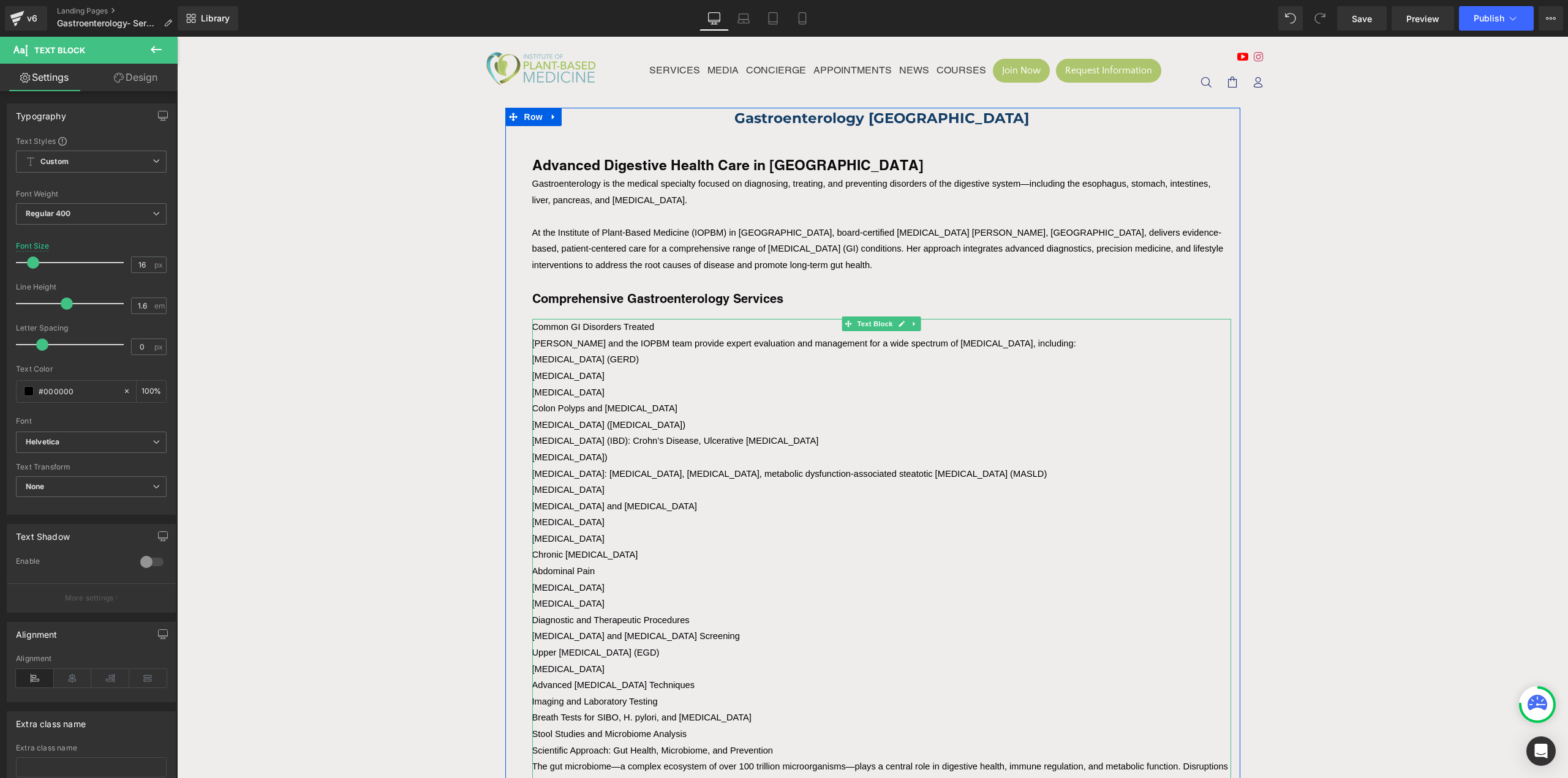
click at [551, 326] on span "Common GI Disorders Treated" at bounding box center [593, 327] width 122 height 10
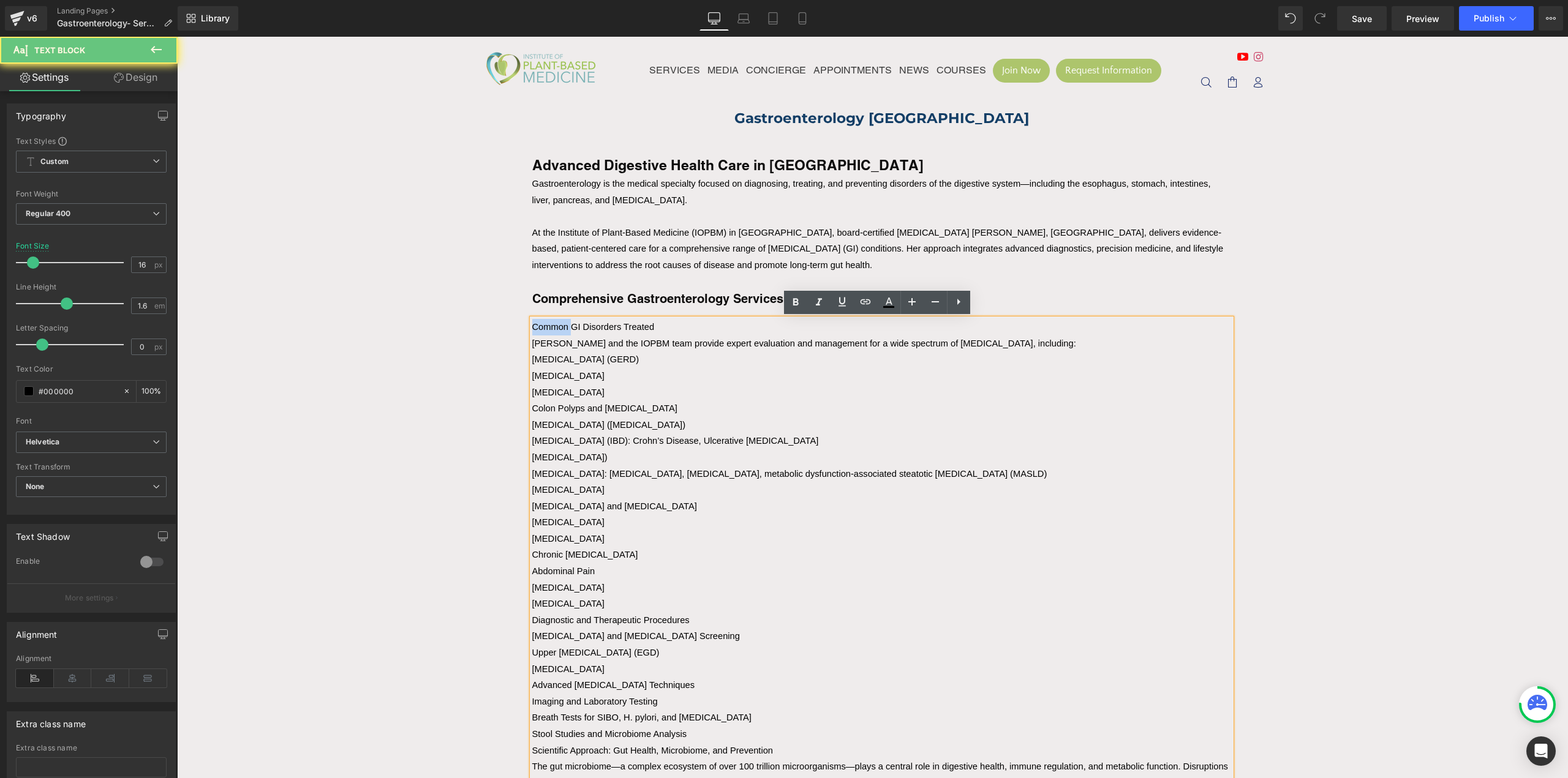
click at [551, 326] on span "Common GI Disorders Treated" at bounding box center [593, 327] width 122 height 10
click at [688, 385] on div "[MEDICAL_DATA]" at bounding box center [881, 393] width 699 height 17
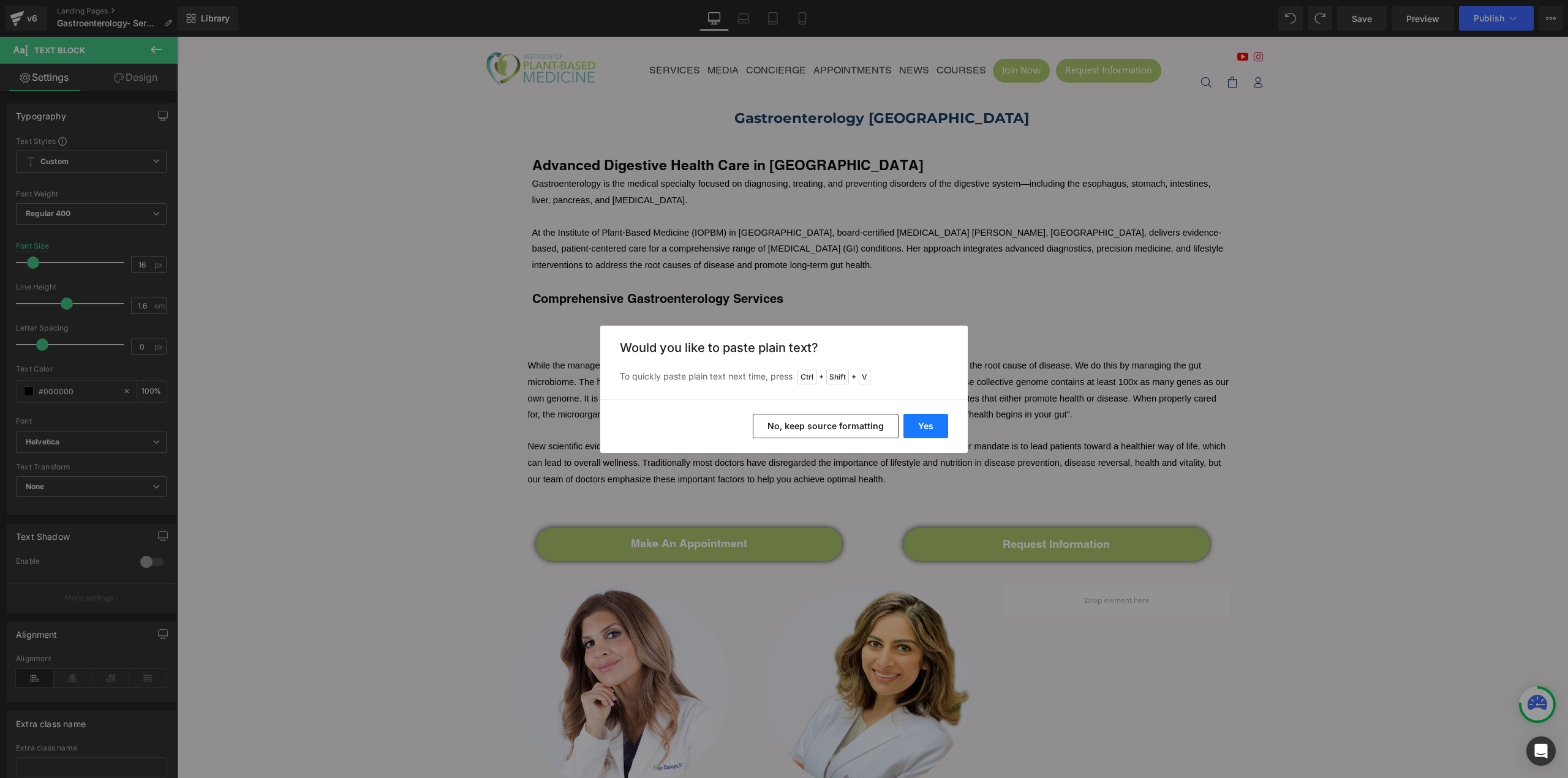
click at [921, 430] on button "Yes" at bounding box center [926, 426] width 44 height 25
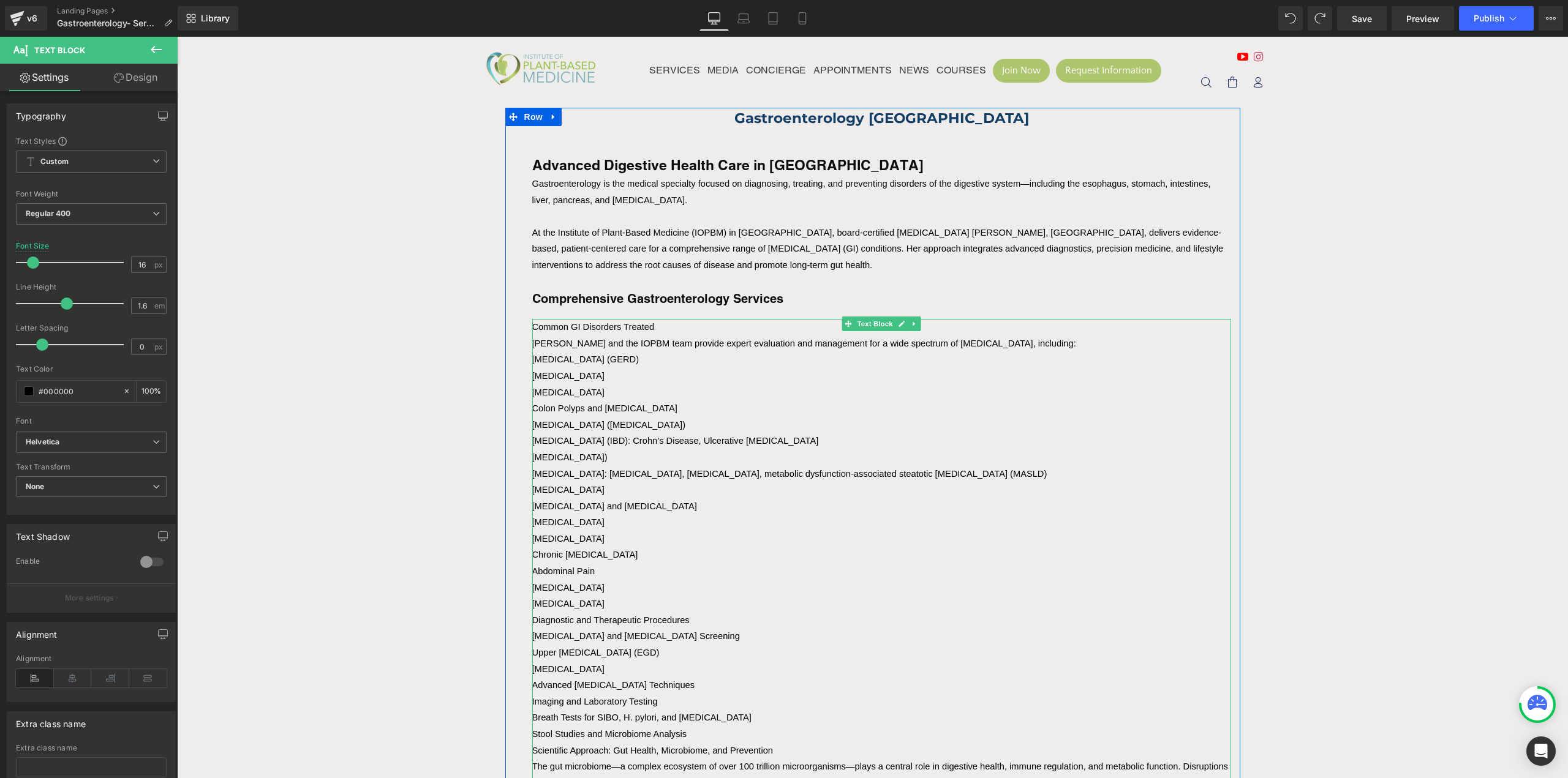
click at [773, 418] on div "[MEDICAL_DATA] ([MEDICAL_DATA])" at bounding box center [881, 425] width 699 height 17
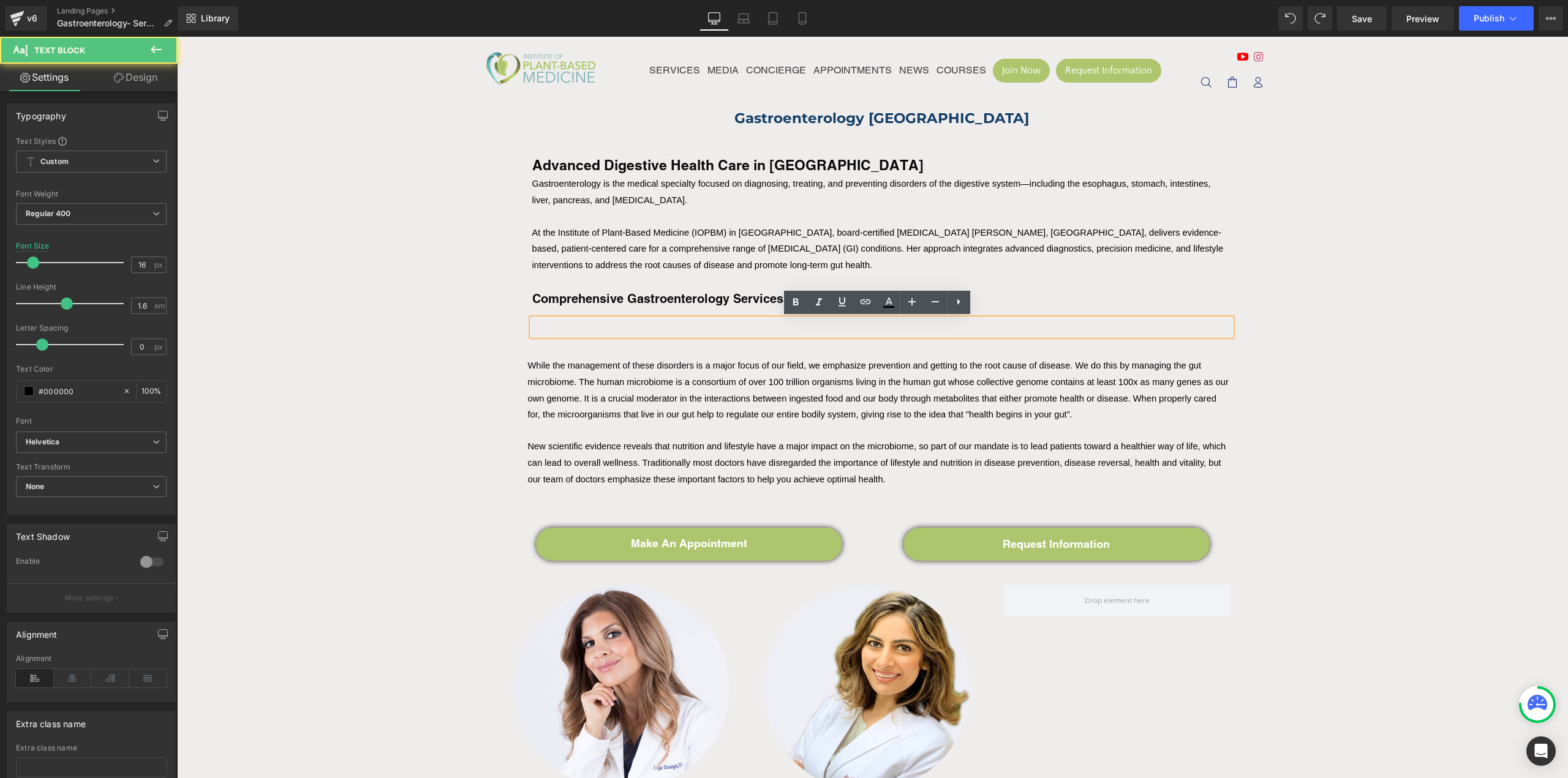
click at [583, 329] on div at bounding box center [881, 327] width 699 height 17
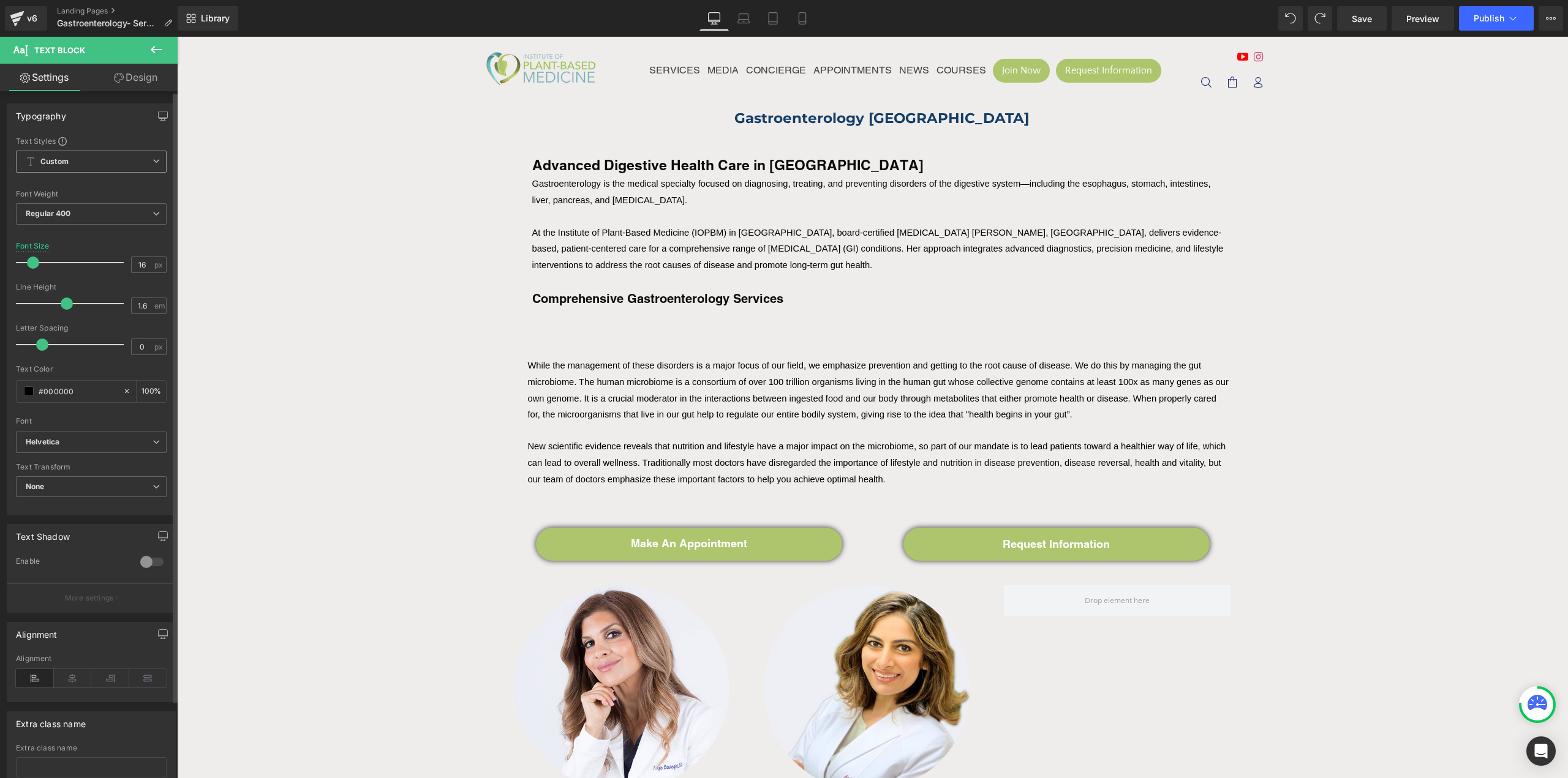
click at [140, 158] on span "Custom Setup Global Style" at bounding box center [91, 162] width 151 height 22
click at [713, 336] on body "Close SERVICES MEDIA CONCIERGE APPOINTMENTS NEWS COURSES Back SERVICES Primary …" at bounding box center [872, 705] width 1391 height 1337
click at [679, 320] on div "Gastroenterology Newport Beach Heading Advanced Digestive Health Care in [GEOGR…" at bounding box center [881, 221] width 717 height 228
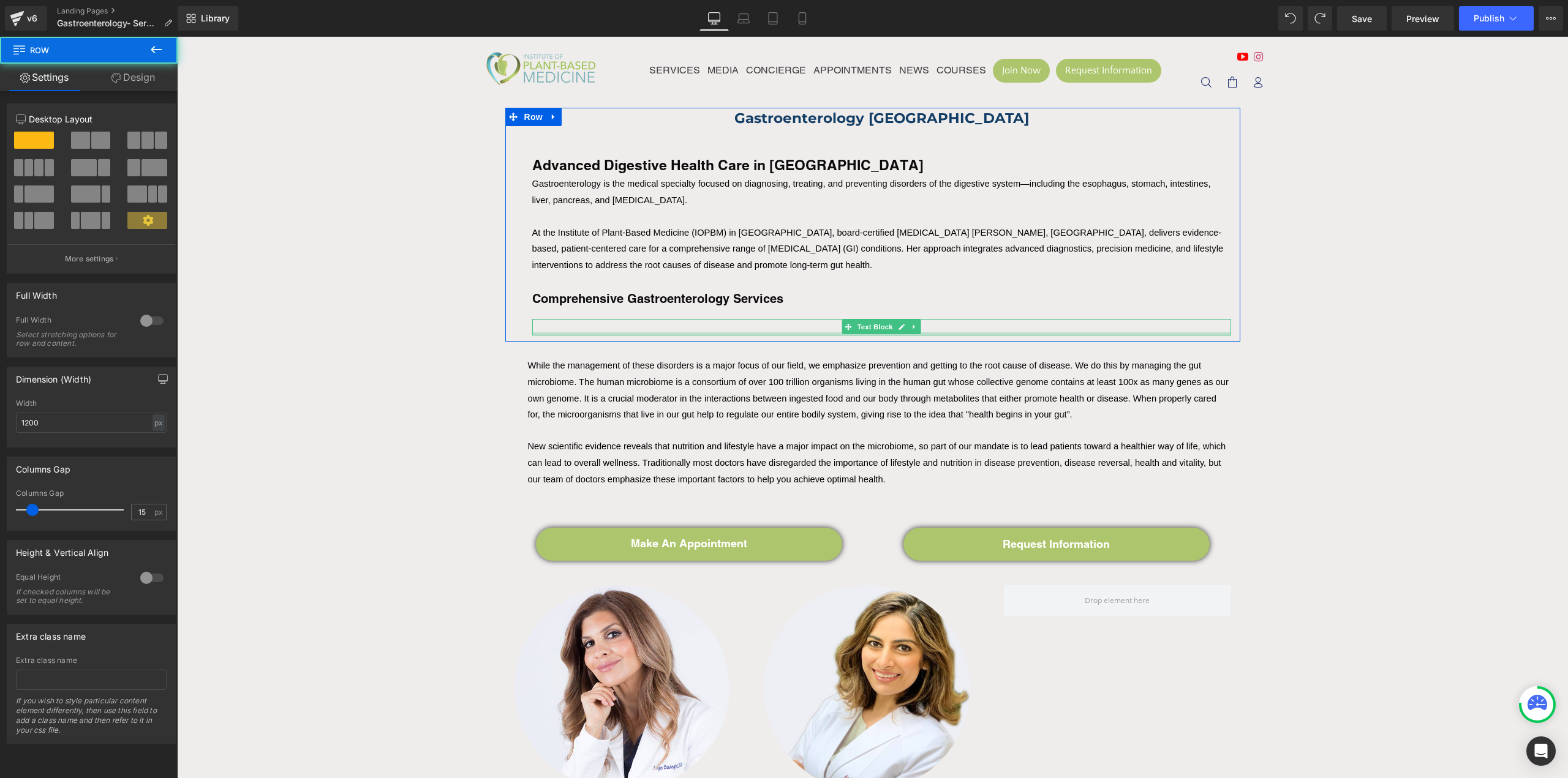
click at [666, 332] on div at bounding box center [881, 334] width 699 height 3
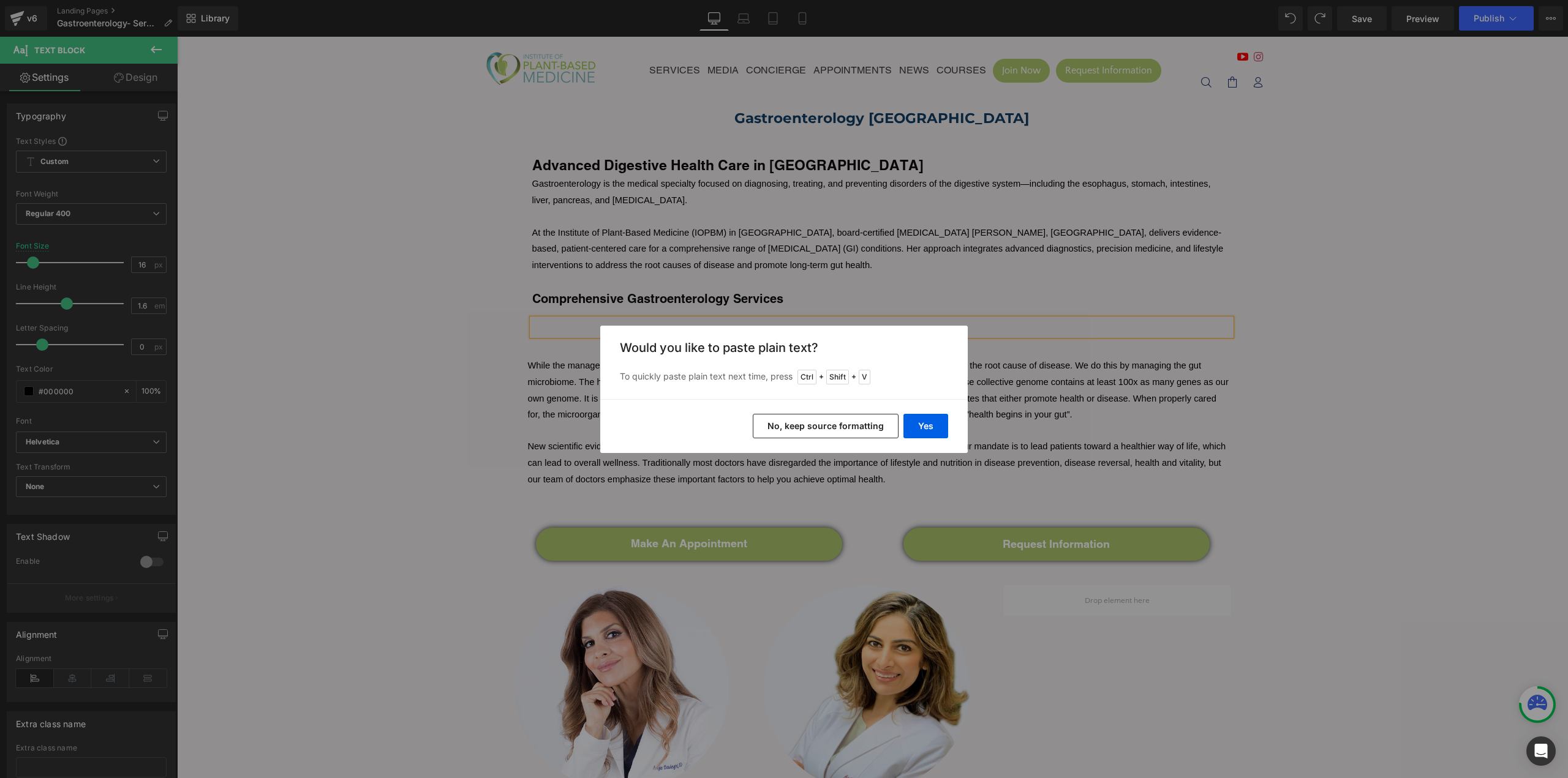
click at [839, 432] on button "No, keep source formatting" at bounding box center [826, 426] width 146 height 25
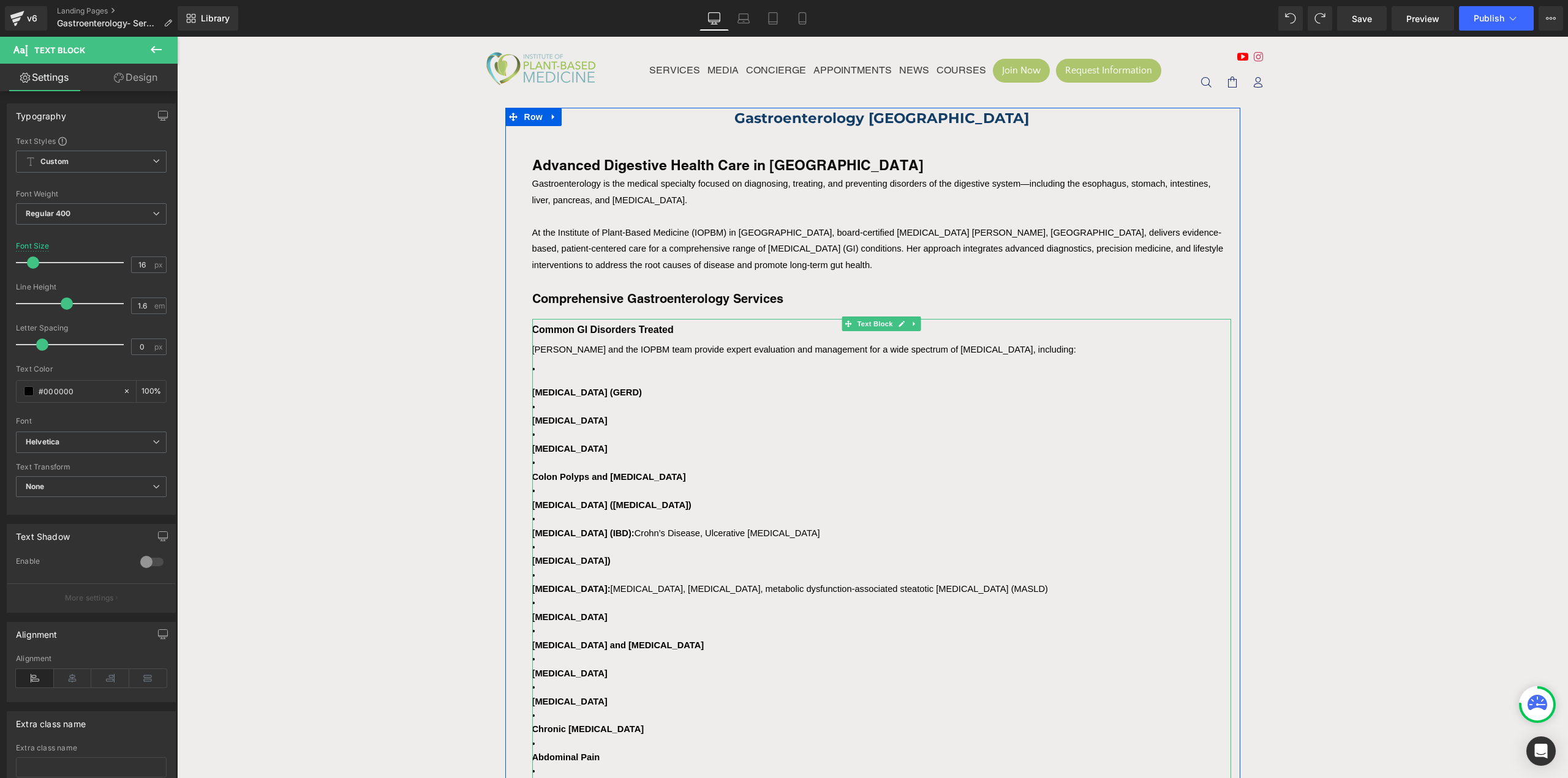
click at [565, 354] on span "[PERSON_NAME] and the IOPBM team provide expert evaluation and management for a…" at bounding box center [804, 350] width 544 height 10
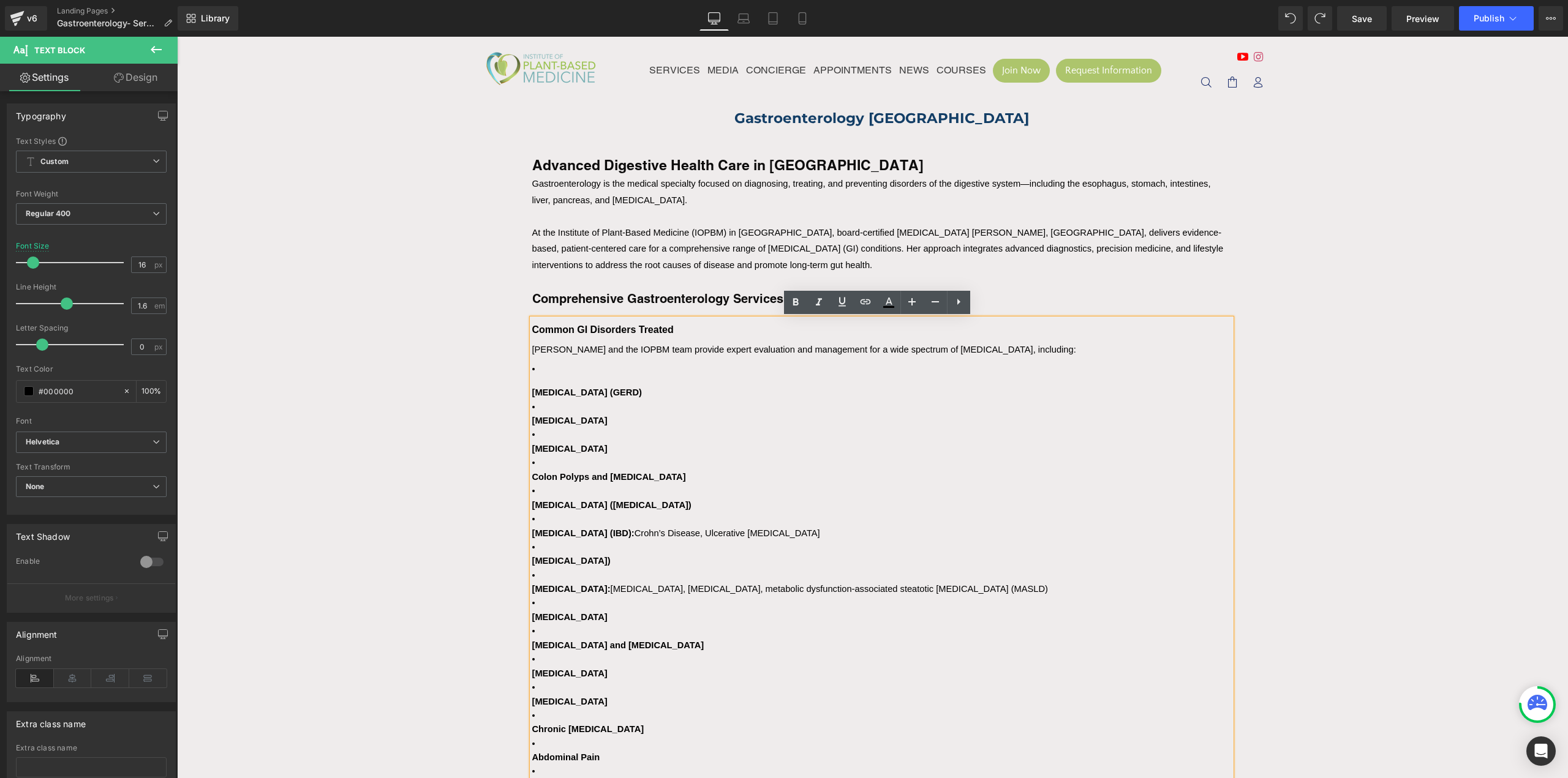
click at [596, 335] on span "Common GI Disorders Treated" at bounding box center [603, 329] width 141 height 10
click at [544, 364] on li "[MEDICAL_DATA] (GERD)" at bounding box center [881, 381] width 699 height 38
click at [534, 370] on li "[MEDICAL_DATA] (GERD)" at bounding box center [881, 381] width 699 height 38
click at [562, 368] on li "[MEDICAL_DATA] (GERD)" at bounding box center [881, 381] width 699 height 38
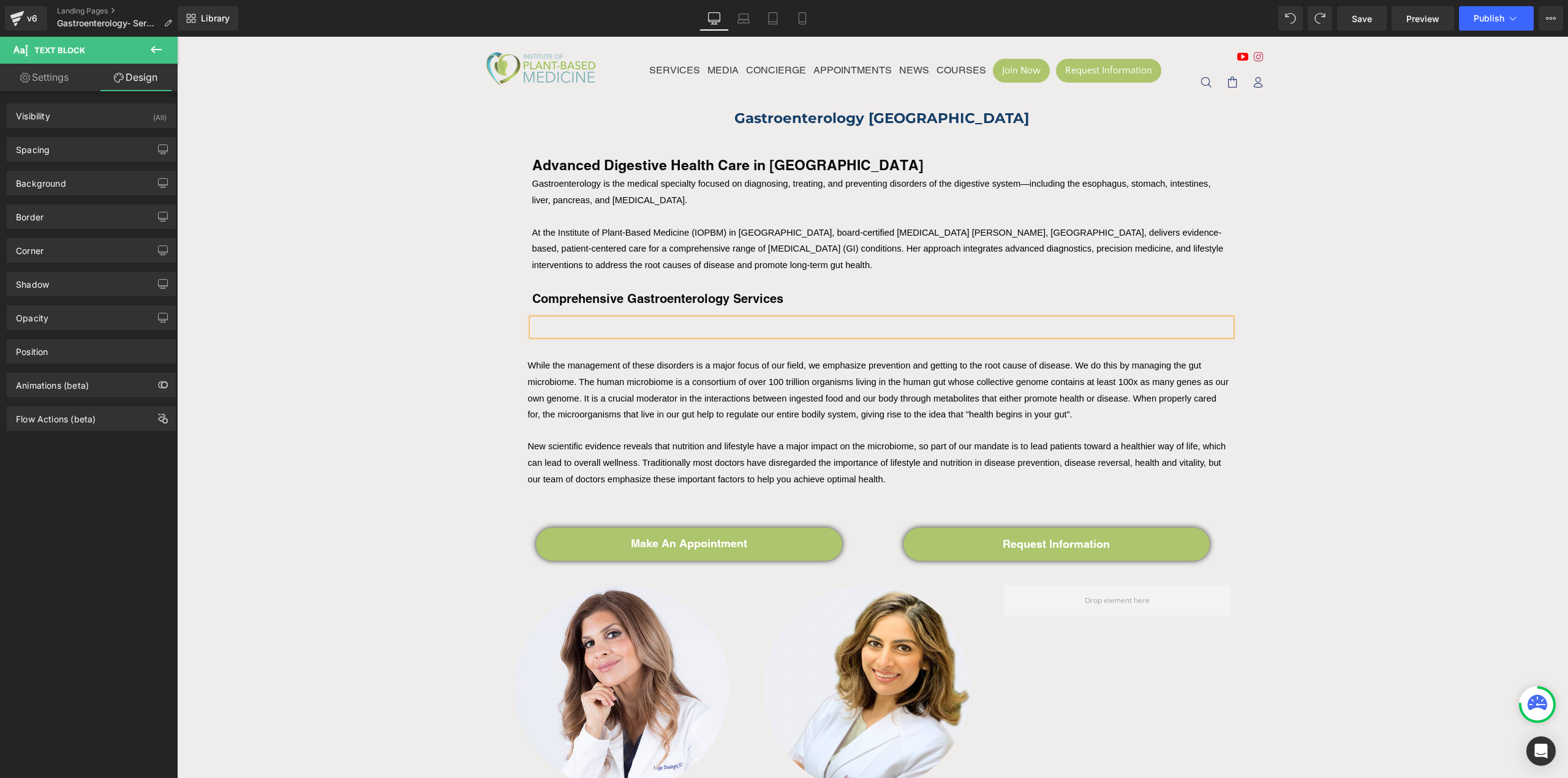
click at [673, 319] on div at bounding box center [881, 327] width 699 height 17
